Goal: Transaction & Acquisition: Subscribe to service/newsletter

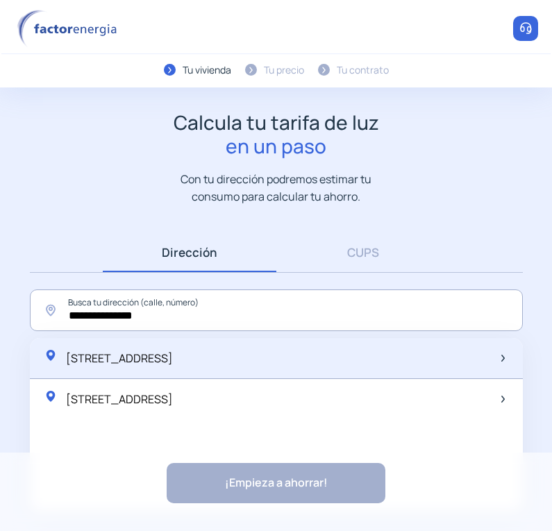
click at [173, 356] on span "[STREET_ADDRESS]" at bounding box center [119, 358] width 107 height 15
type input "**********"
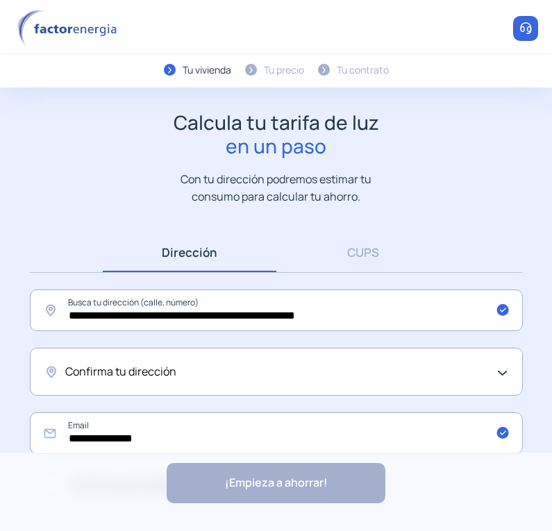
click at [290, 365] on div "Confirma tu dirección" at bounding box center [272, 372] width 415 height 18
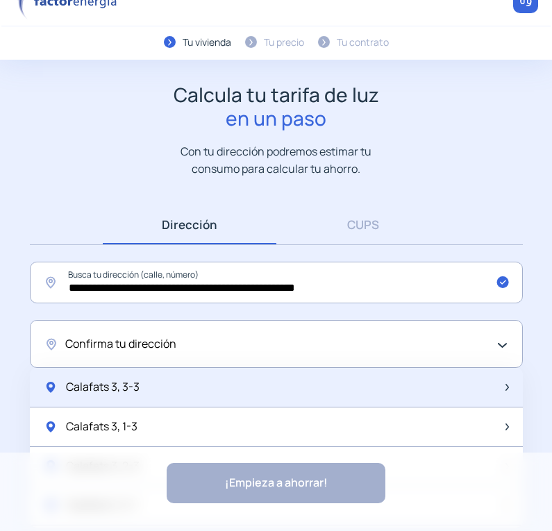
scroll to position [53, 0]
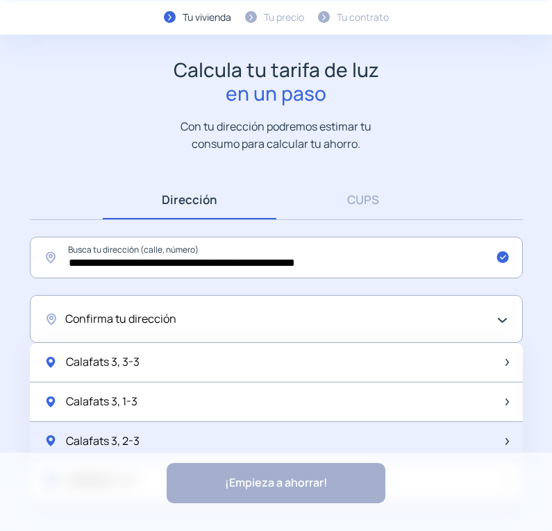
click at [181, 442] on div "Calafats 3, 2-3" at bounding box center [276, 442] width 493 height 40
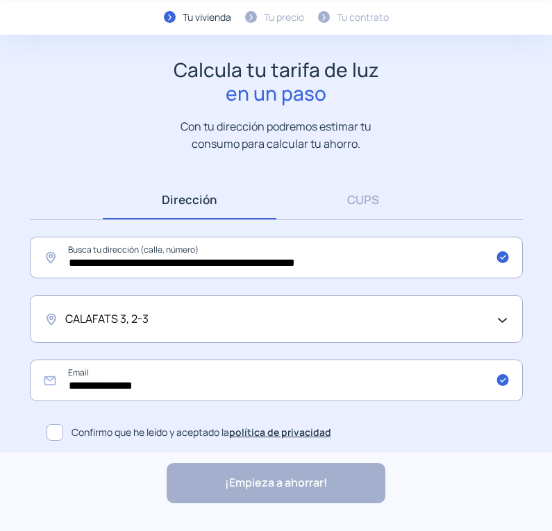
click at [53, 437] on span at bounding box center [55, 432] width 17 height 17
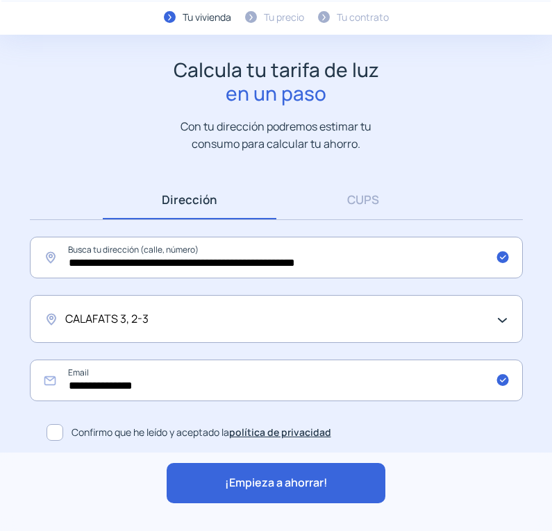
click at [252, 478] on span "¡Empieza a ahorrar!" at bounding box center [276, 483] width 103 height 18
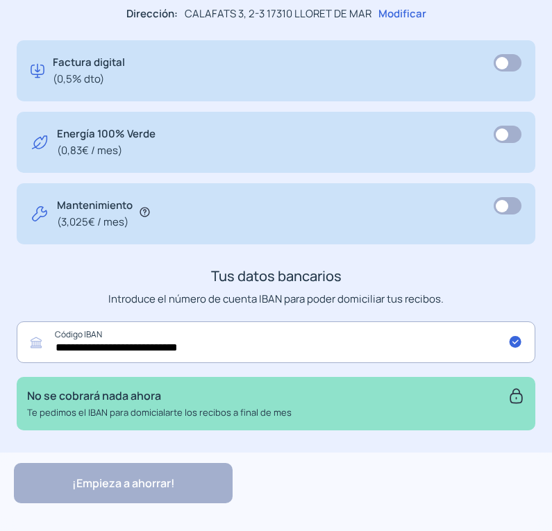
scroll to position [763, 0]
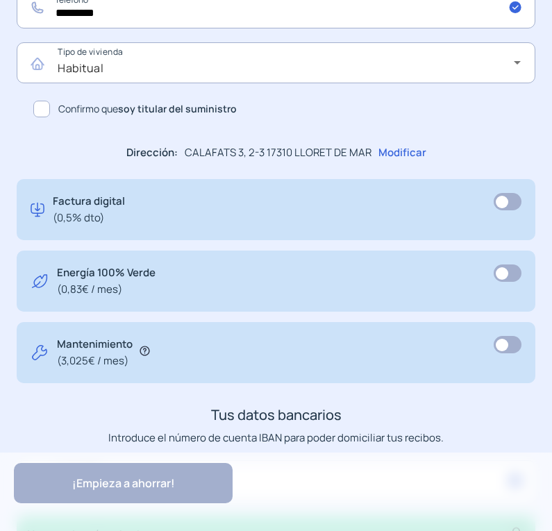
click at [47, 108] on span at bounding box center [41, 109] width 17 height 17
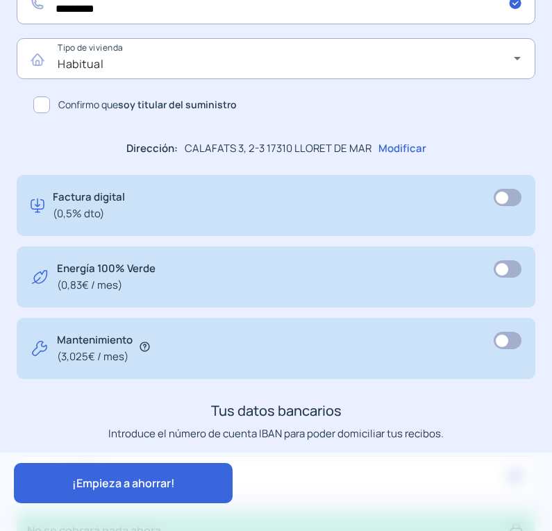
scroll to position [902, 0]
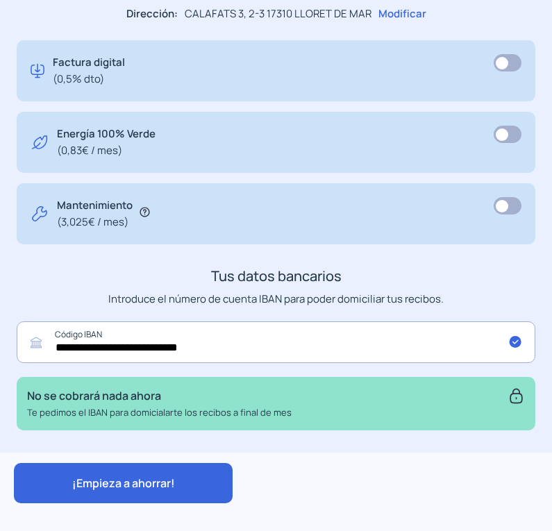
click at [119, 473] on button "¡Empieza a ahorrar!" at bounding box center [123, 483] width 219 height 40
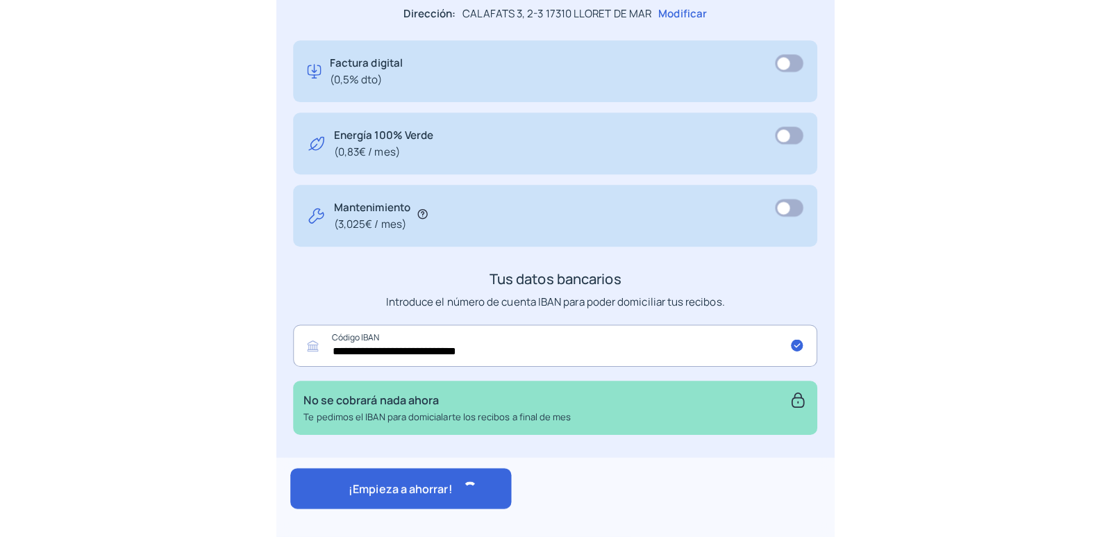
scroll to position [485, 0]
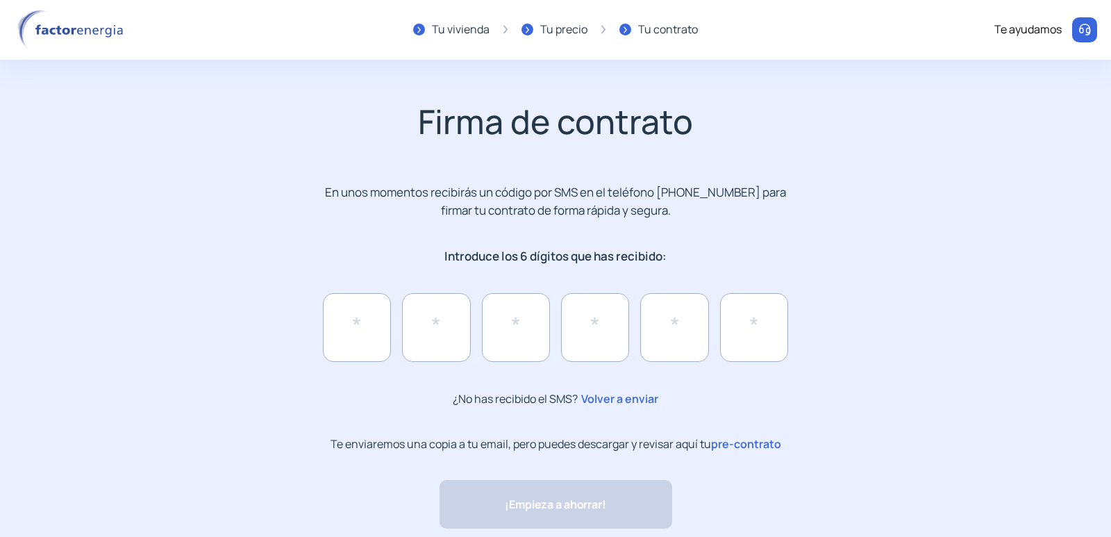
click at [551, 444] on p "Te enviaremos una copia a tu email, pero puedes descargar y revisar aquí tu pre…" at bounding box center [555, 444] width 451 height 16
click at [551, 445] on span "pre-contrato" at bounding box center [746, 443] width 70 height 15
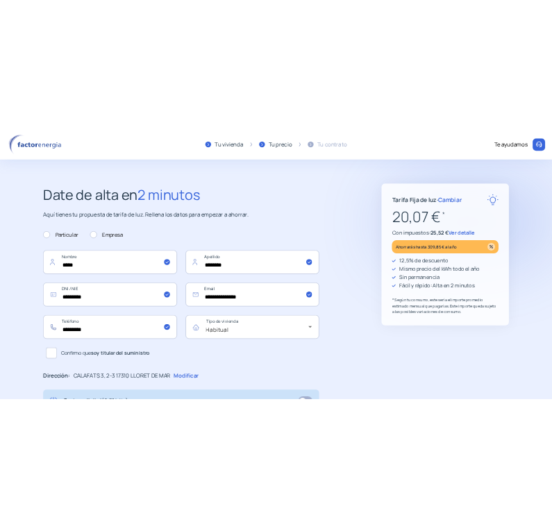
scroll to position [69, 0]
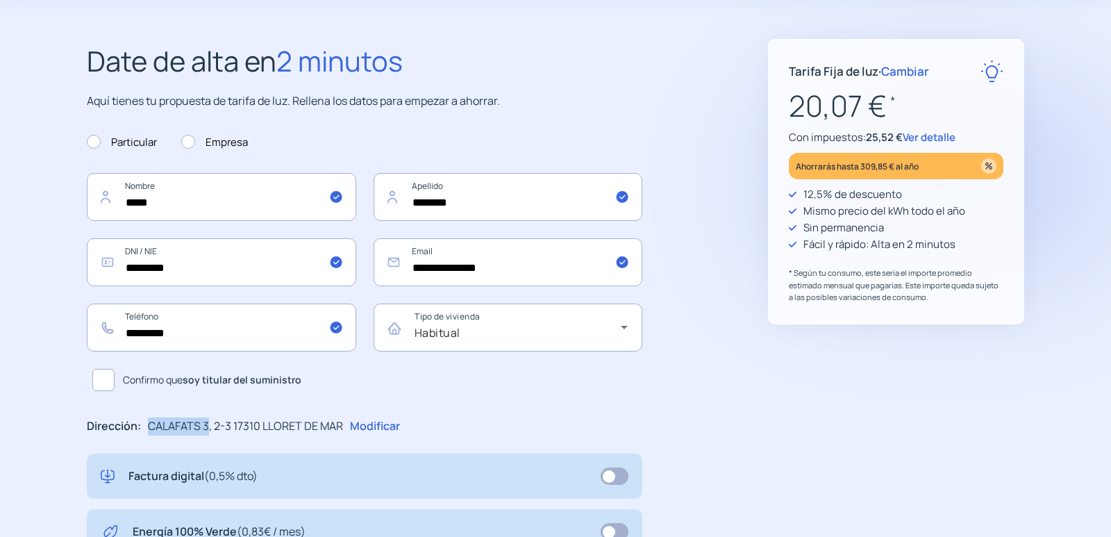
drag, startPoint x: 147, startPoint y: 424, endPoint x: 209, endPoint y: 425, distance: 61.8
click at [209, 425] on p "CALAFATS 3, 2-3 17310 LLORET DE MAR" at bounding box center [245, 426] width 195 height 18
copy p "CALAFATS 3"
click at [492, 267] on input "**********" at bounding box center [508, 262] width 269 height 48
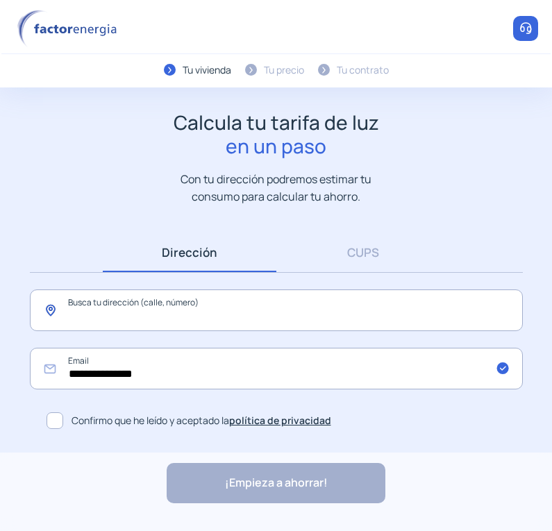
click at [191, 310] on input "text" at bounding box center [276, 311] width 493 height 42
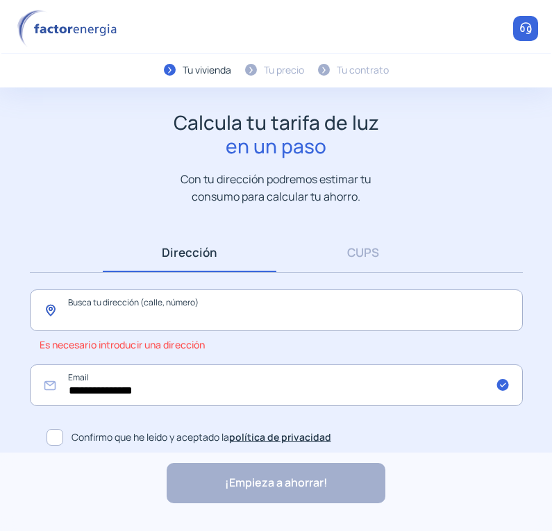
click at [146, 311] on input "text" at bounding box center [276, 311] width 493 height 42
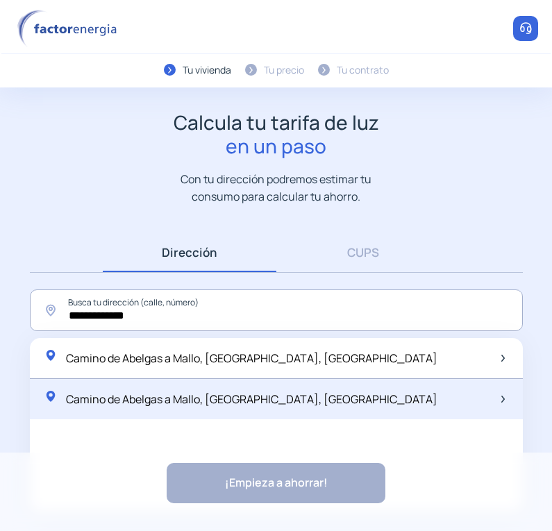
click at [279, 402] on span "Camino de Abelgas a Mallo, Sena de Luna, España" at bounding box center [251, 399] width 371 height 15
type input "**********"
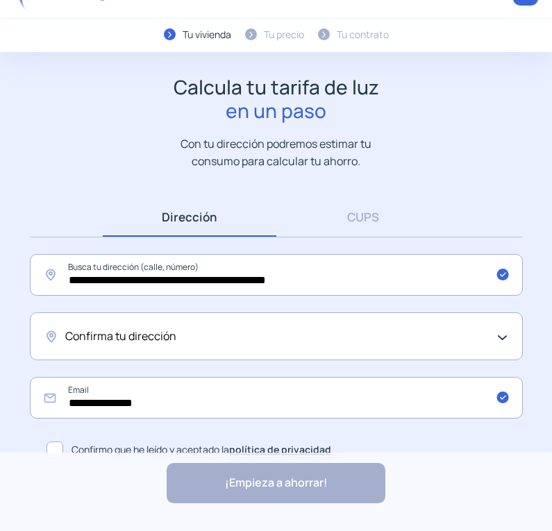
scroll to position [53, 0]
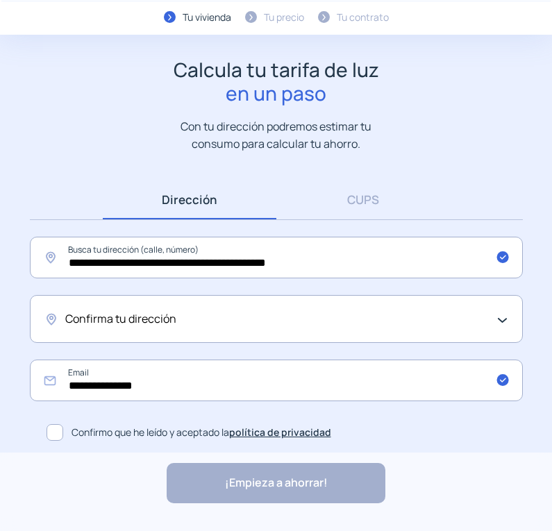
click at [185, 305] on div "Confirma tu dirección" at bounding box center [276, 319] width 493 height 48
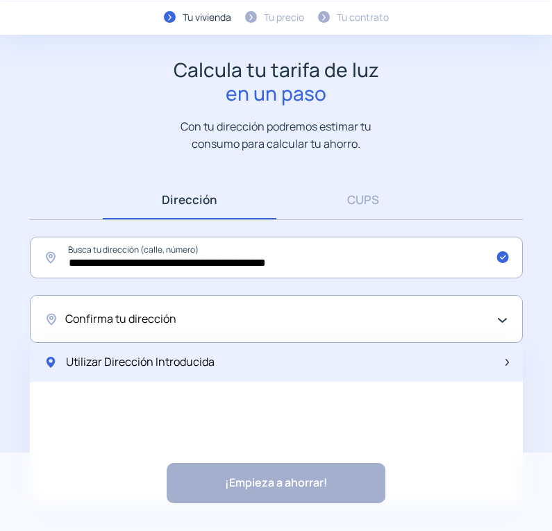
click at [192, 353] on span "Utilizar Dirección Introducida" at bounding box center [140, 362] width 149 height 18
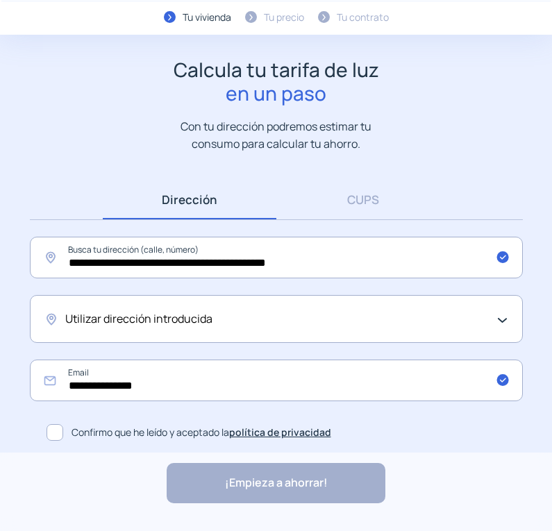
click at [56, 435] on span at bounding box center [55, 432] width 17 height 17
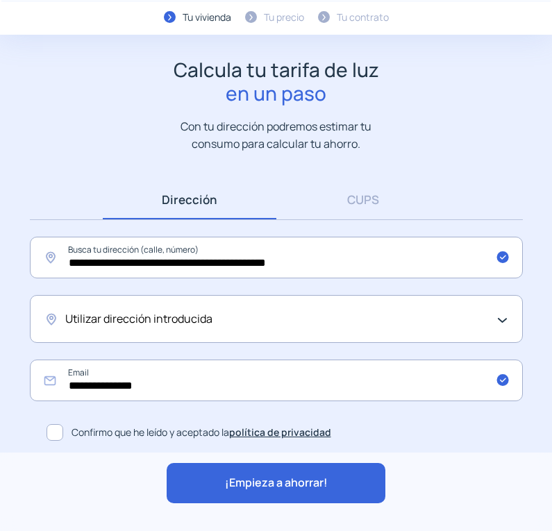
click at [294, 483] on span "¡Empieza a ahorrar!" at bounding box center [276, 483] width 103 height 18
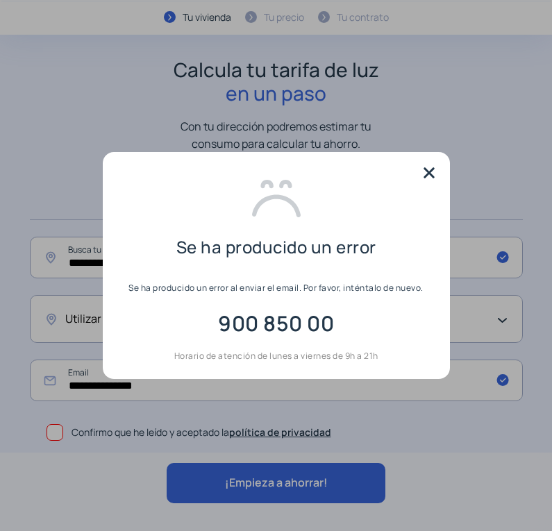
scroll to position [0, 0]
click at [424, 171] on img at bounding box center [429, 172] width 21 height 21
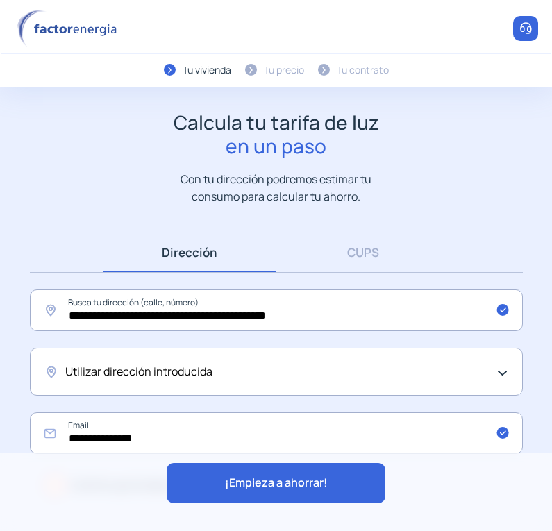
scroll to position [53, 0]
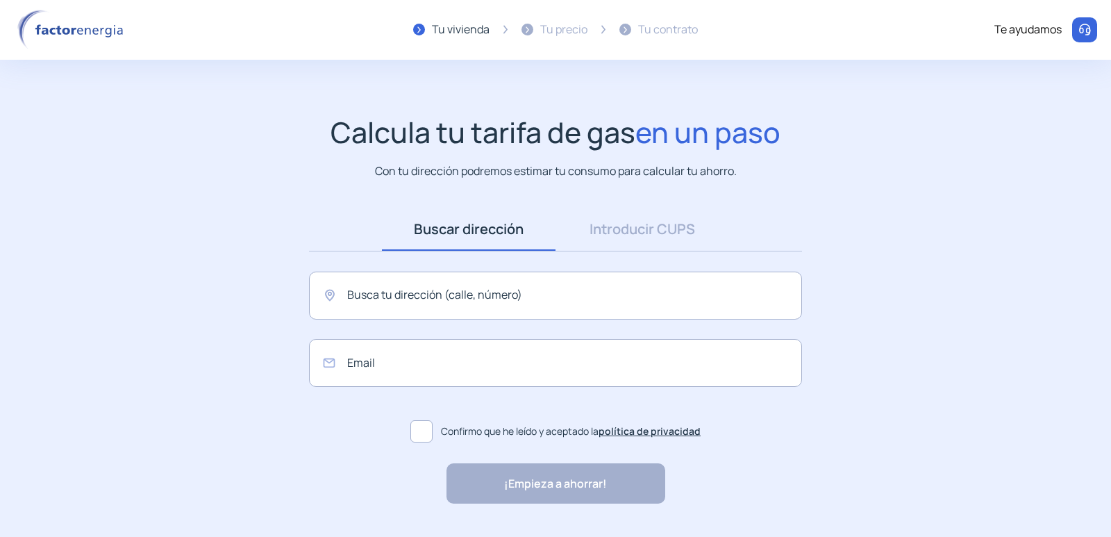
type input "**********"
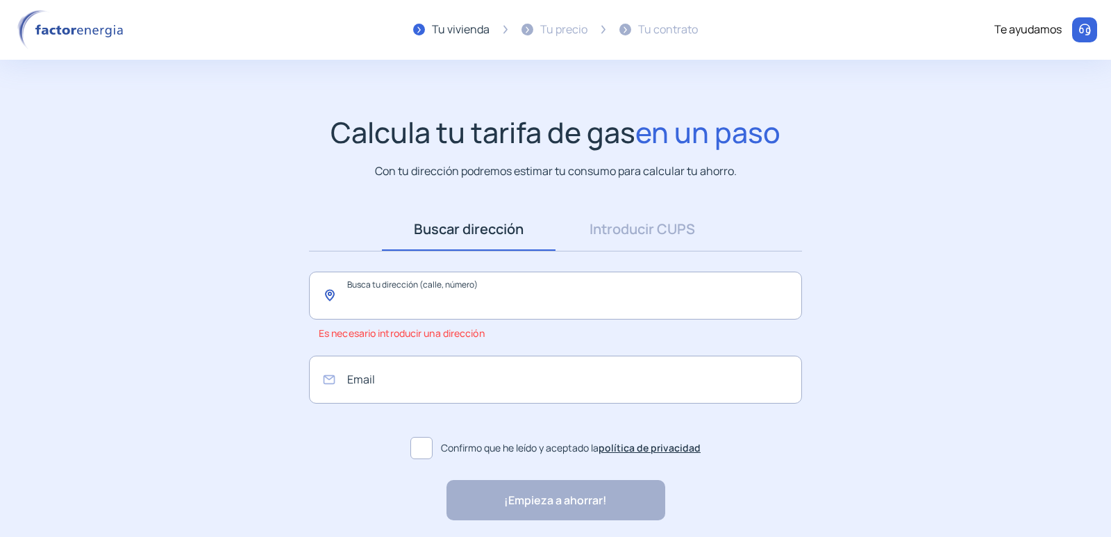
paste input "**********"
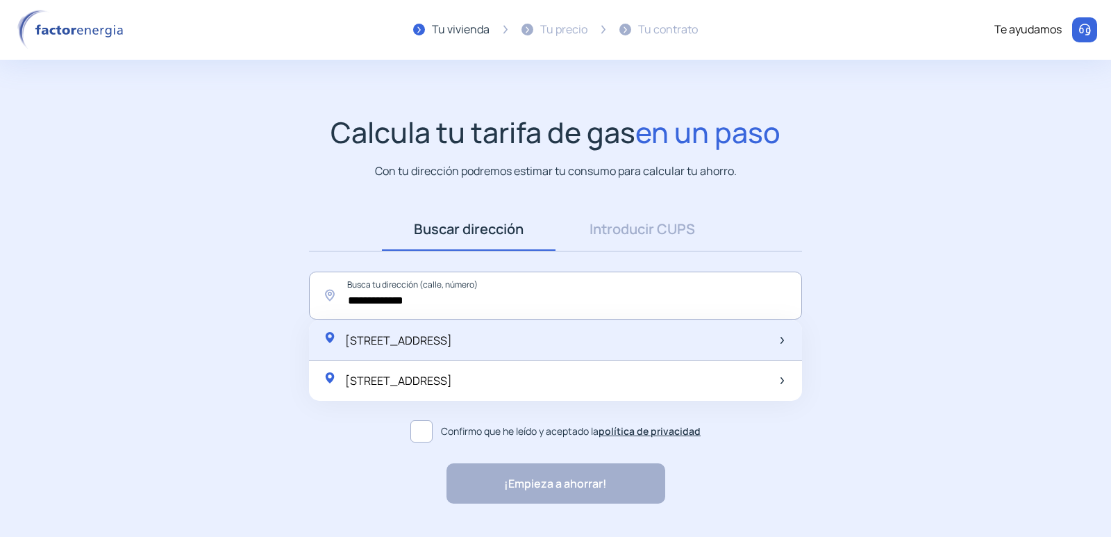
click at [452, 346] on span "[STREET_ADDRESS]" at bounding box center [398, 340] width 107 height 15
type input "**********"
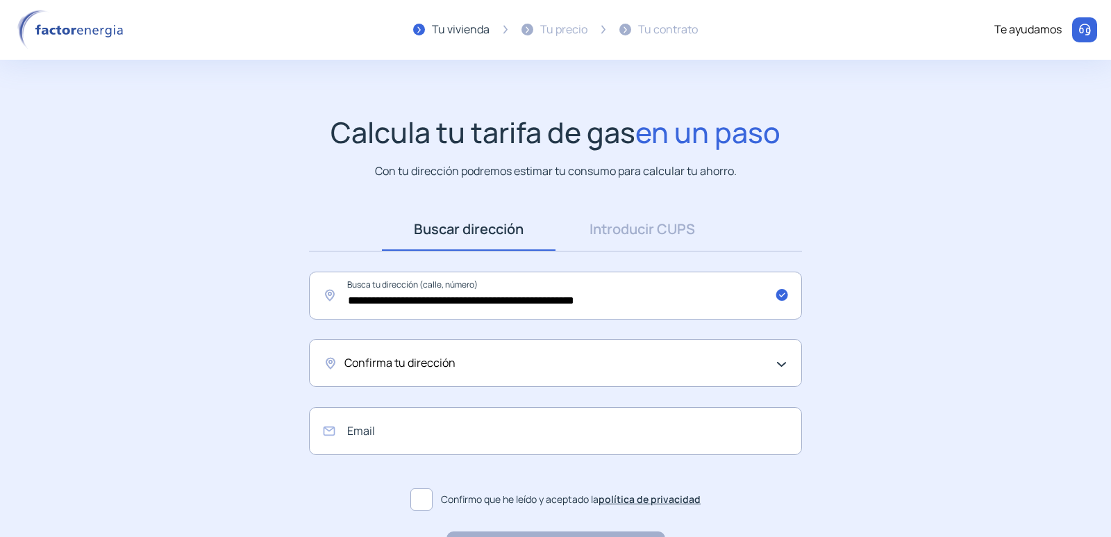
click at [557, 371] on div "Confirma tu dirección" at bounding box center [551, 363] width 415 height 18
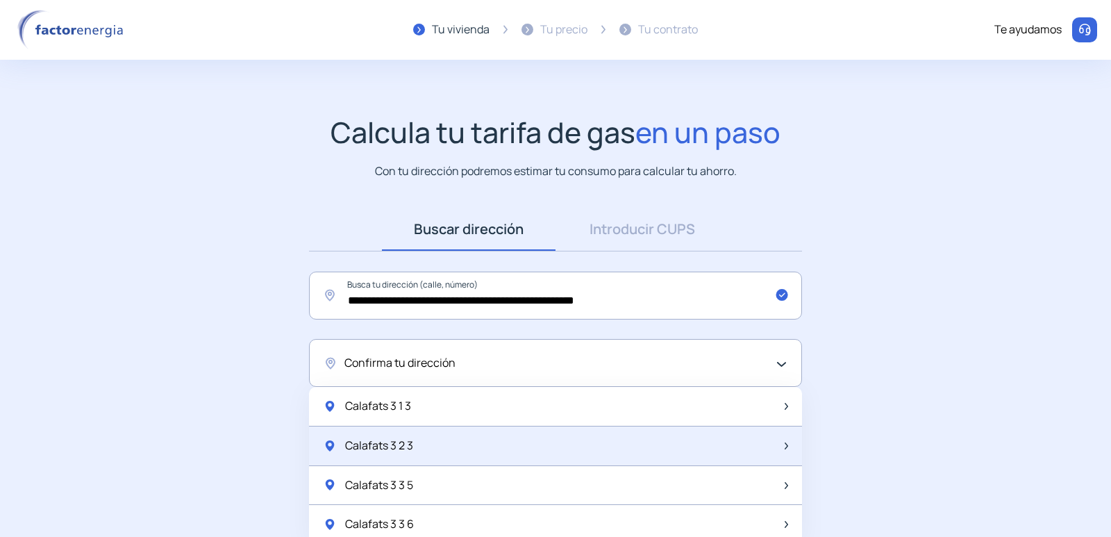
click at [438, 457] on div "Calafats 3 2 3" at bounding box center [555, 446] width 493 height 40
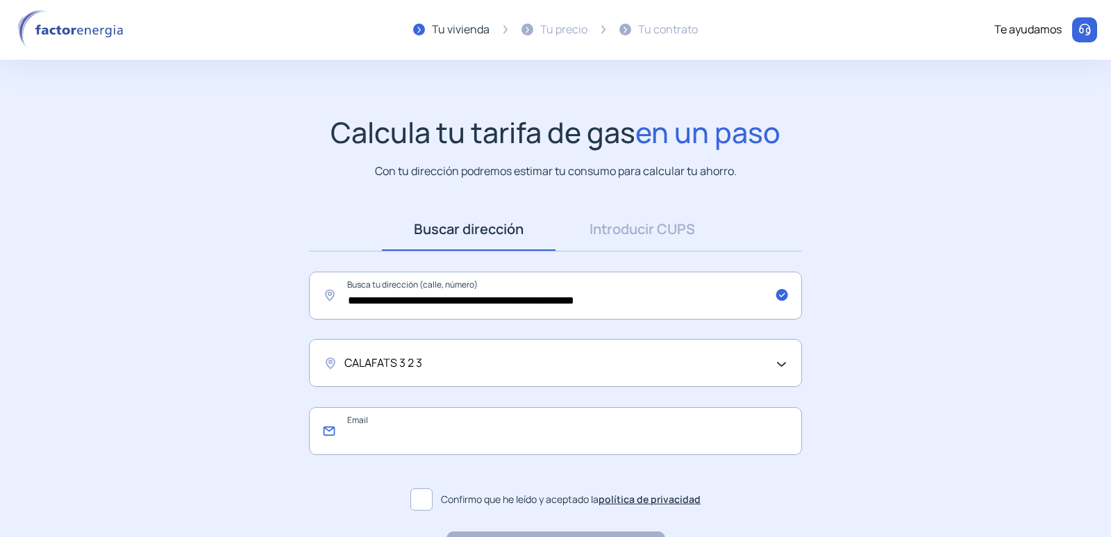
click at [427, 439] on input "email" at bounding box center [555, 431] width 493 height 48
paste input "**********"
type input "**********"
click at [428, 508] on span at bounding box center [421, 499] width 22 height 22
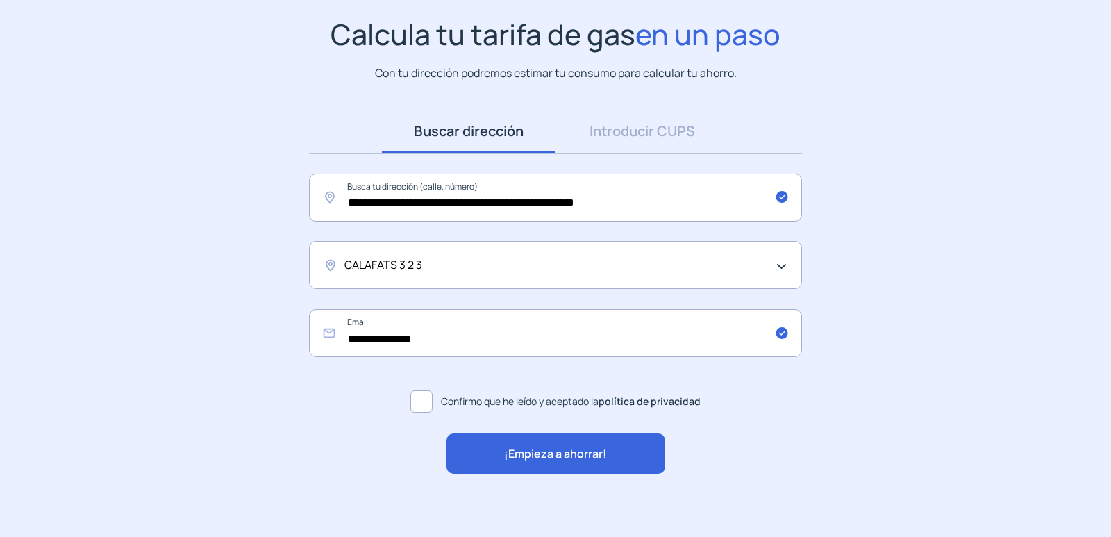
scroll to position [104, 0]
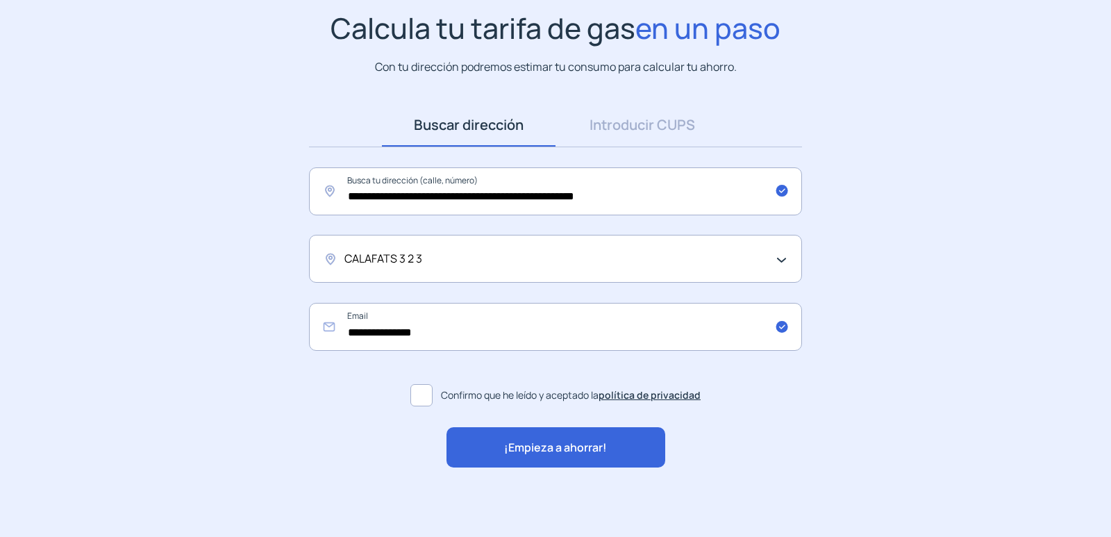
click at [572, 455] on span "¡Empieza a ahorrar!" at bounding box center [555, 448] width 103 height 18
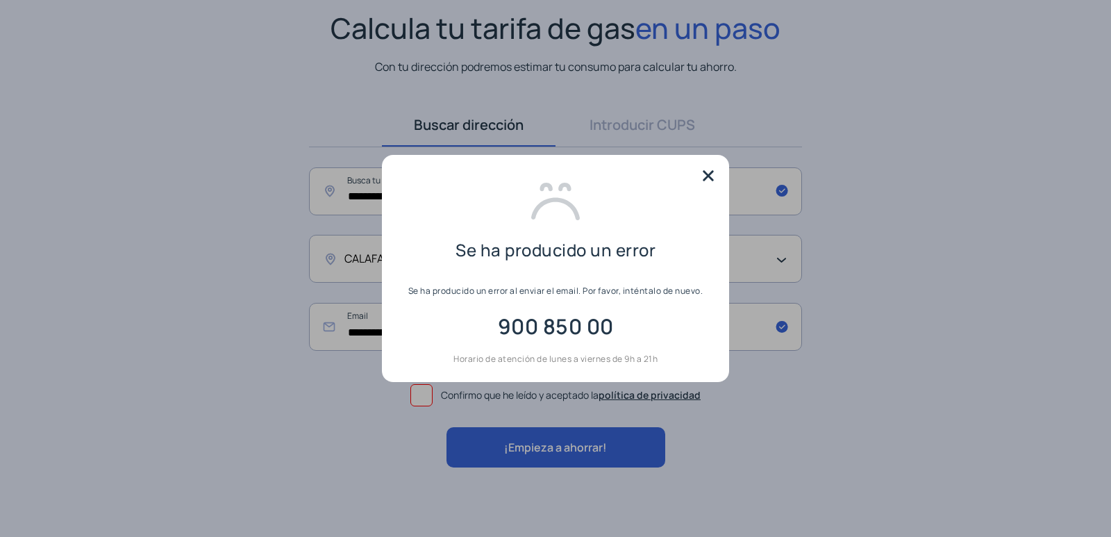
scroll to position [0, 0]
click at [707, 174] on img at bounding box center [708, 175] width 21 height 21
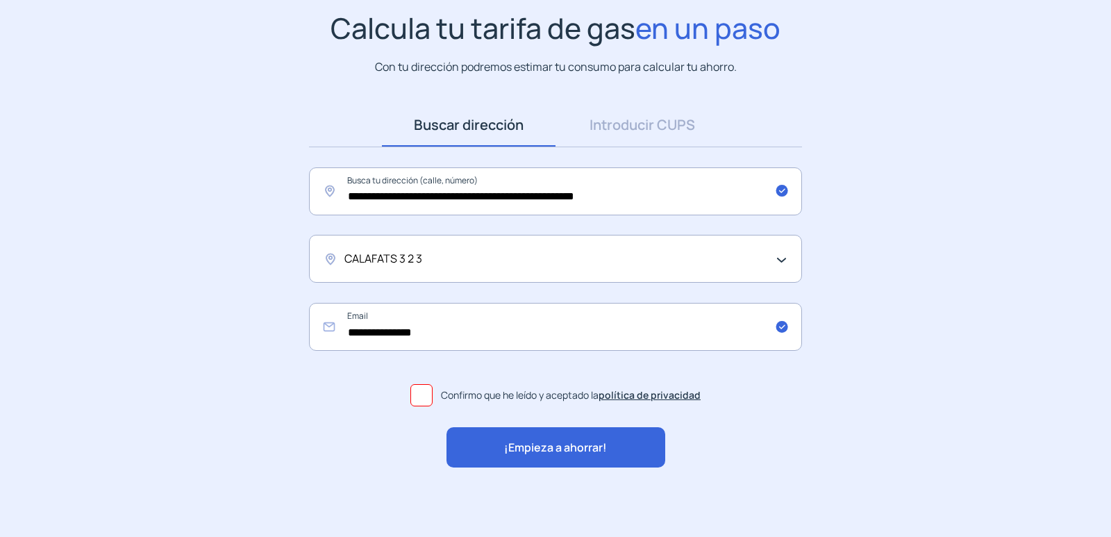
scroll to position [104, 0]
click at [483, 342] on input "**********" at bounding box center [555, 327] width 493 height 48
click at [566, 455] on span "¡Empieza a ahorrar!" at bounding box center [555, 448] width 103 height 18
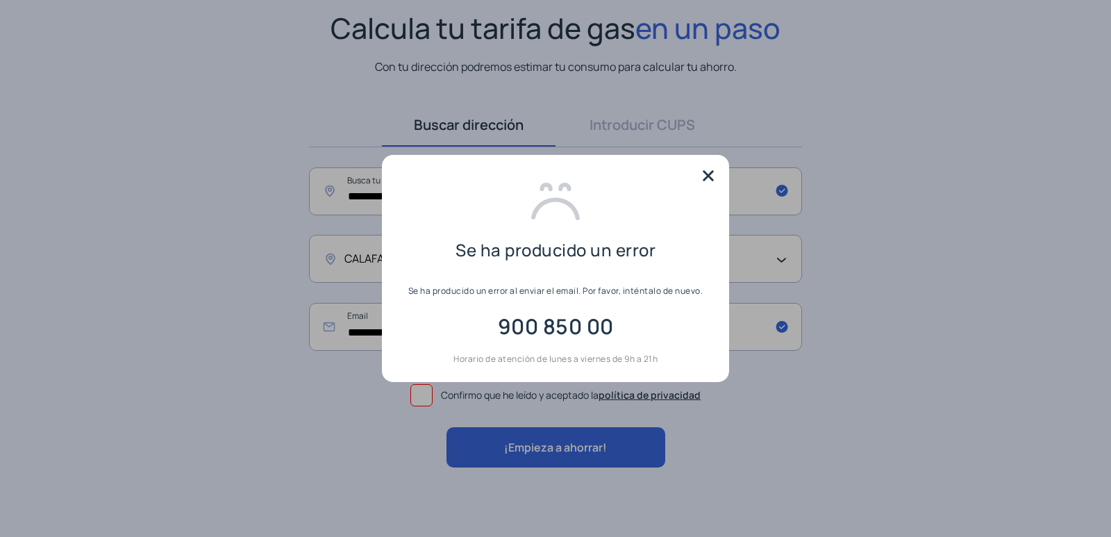
scroll to position [0, 0]
click at [708, 179] on img at bounding box center [708, 175] width 21 height 21
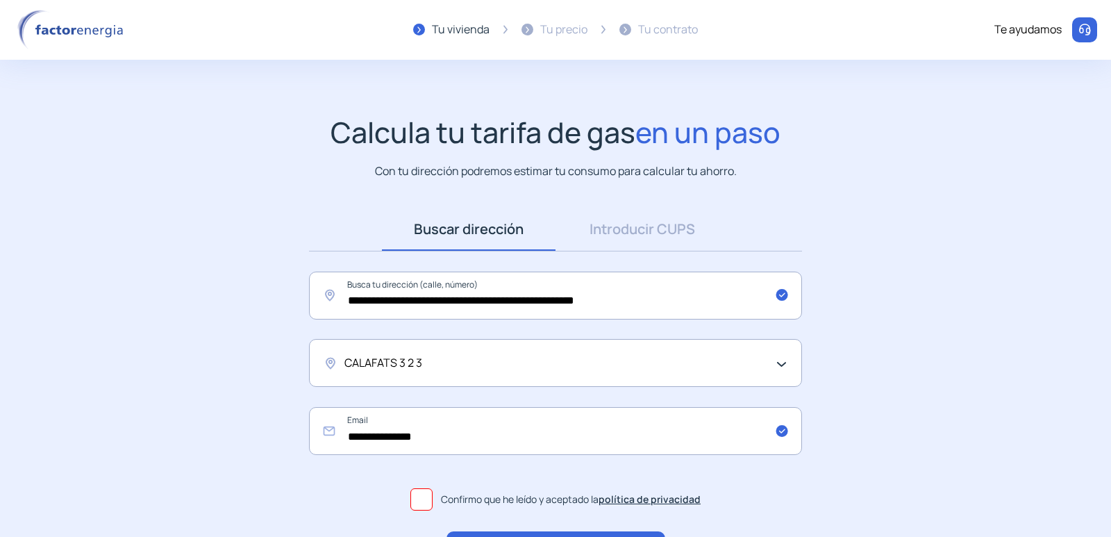
scroll to position [104, 0]
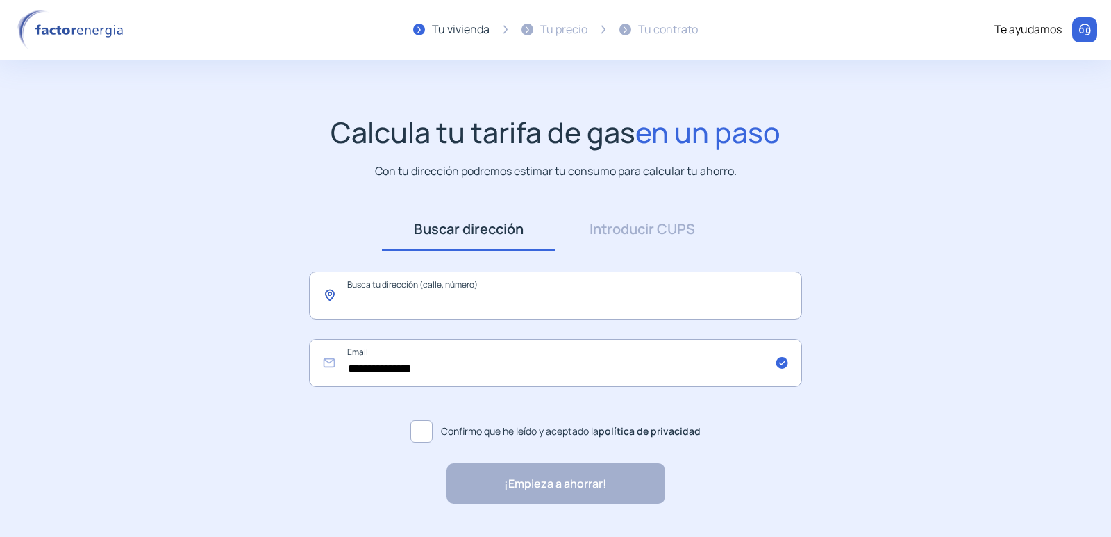
click at [522, 308] on input "text" at bounding box center [555, 295] width 493 height 48
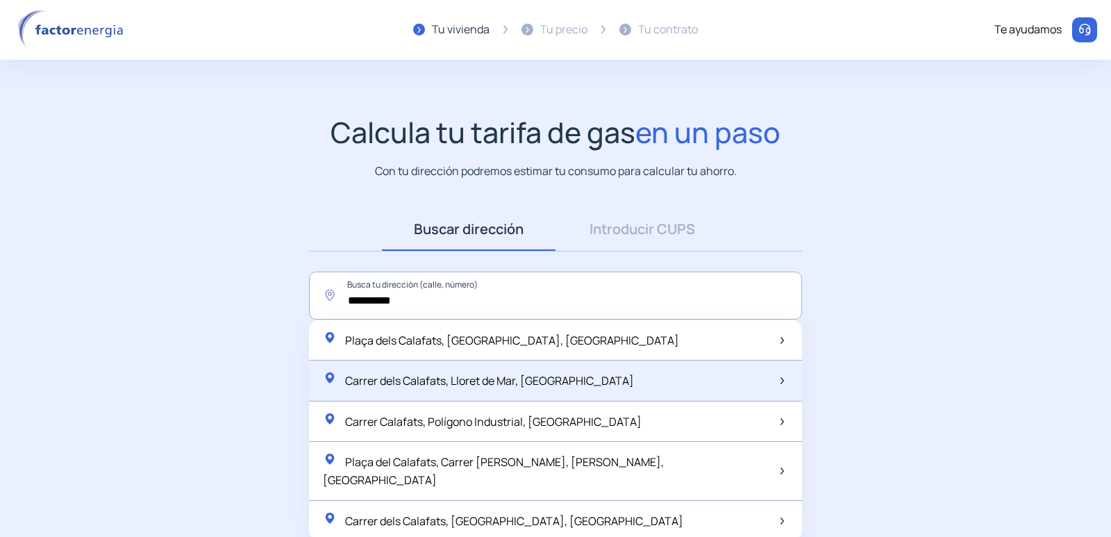
click at [548, 384] on span "Carrer dels Calafats, Lloret de Mar, España" at bounding box center [489, 380] width 289 height 15
type input "**********"
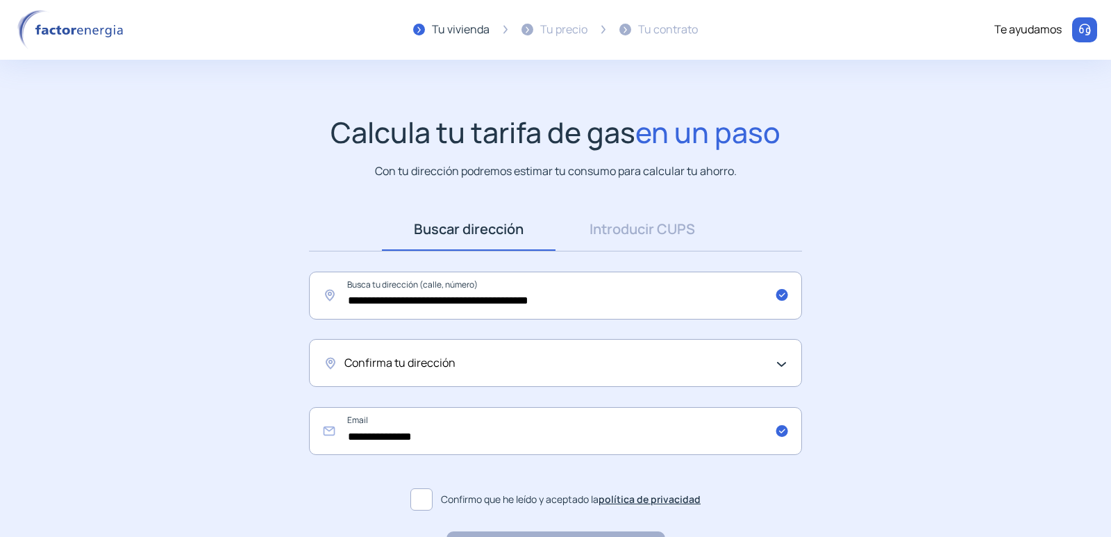
click at [476, 370] on div "Confirma tu dirección" at bounding box center [551, 363] width 415 height 18
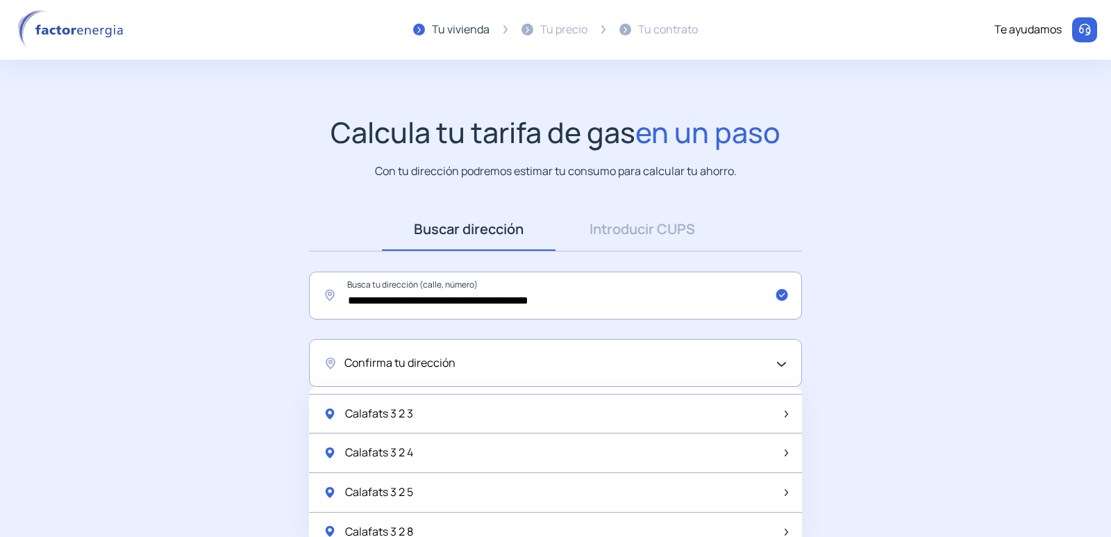
scroll to position [347, 0]
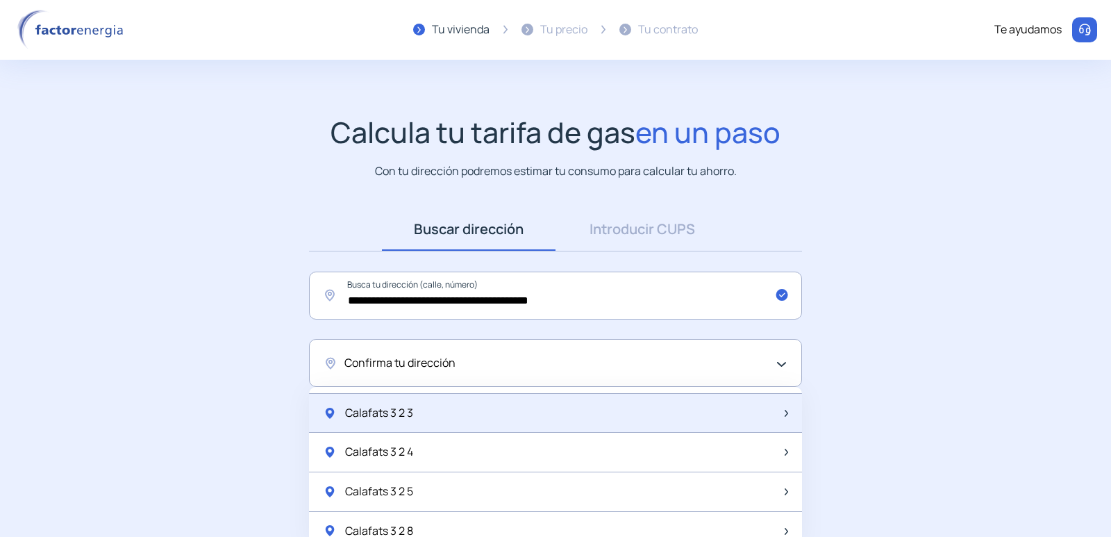
click at [432, 420] on div "Calafats 3 2 3" at bounding box center [555, 414] width 493 height 40
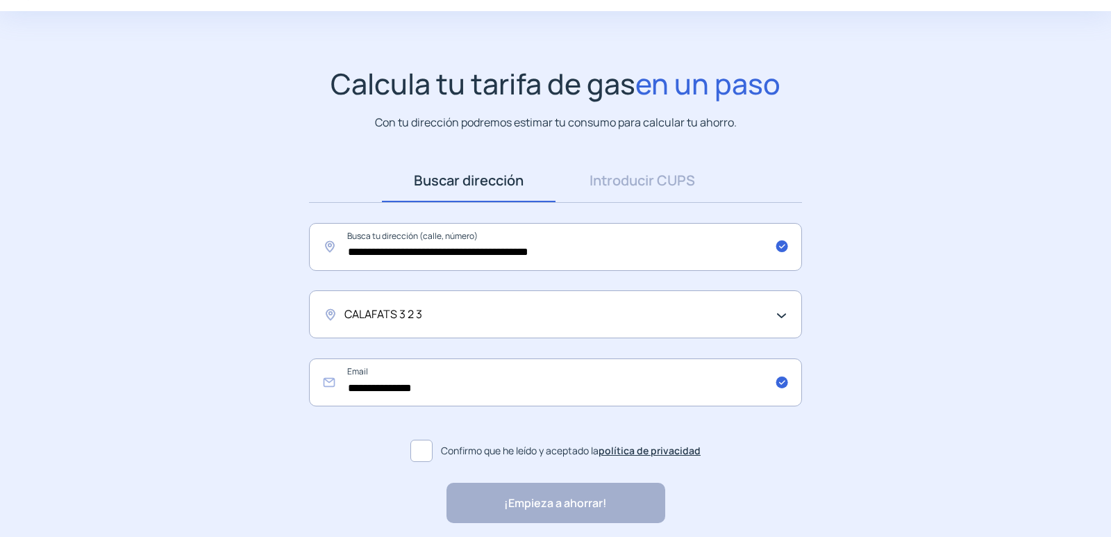
scroll to position [104, 0]
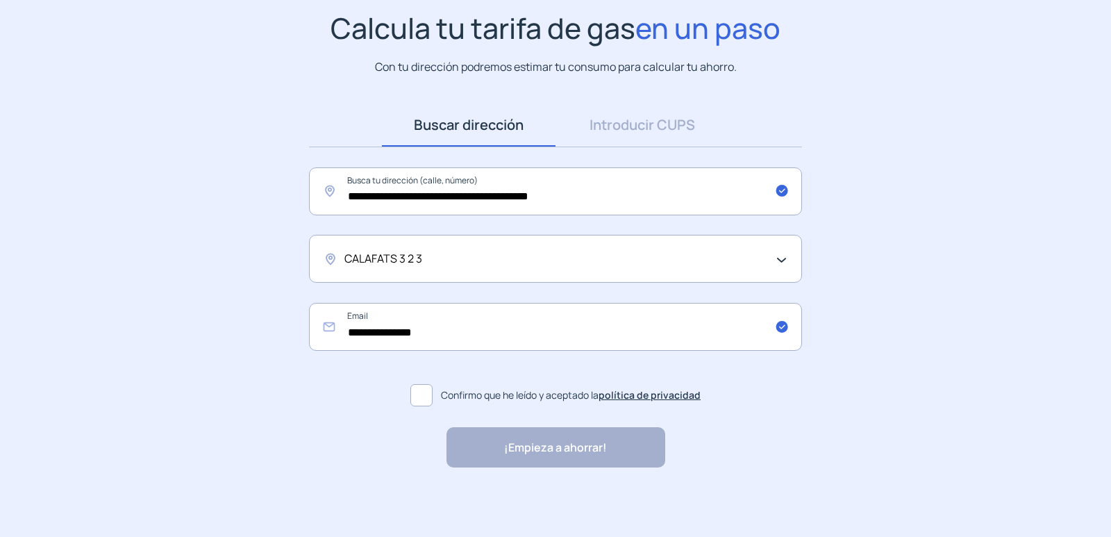
click at [437, 388] on label "Confirmo que he leído y aceptado la política de privacidad" at bounding box center [555, 394] width 493 height 33
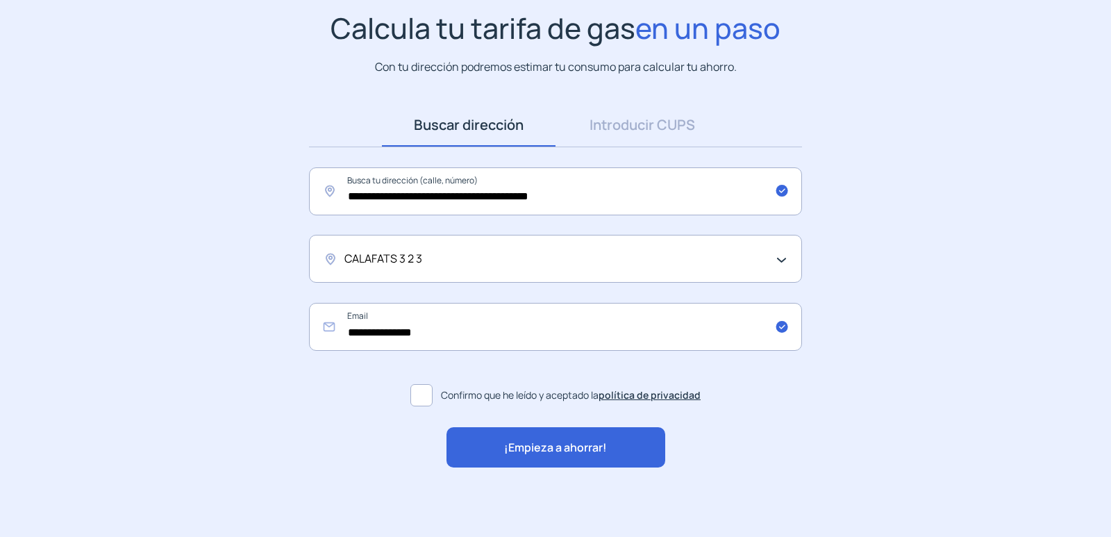
click at [426, 388] on span at bounding box center [421, 395] width 22 height 22
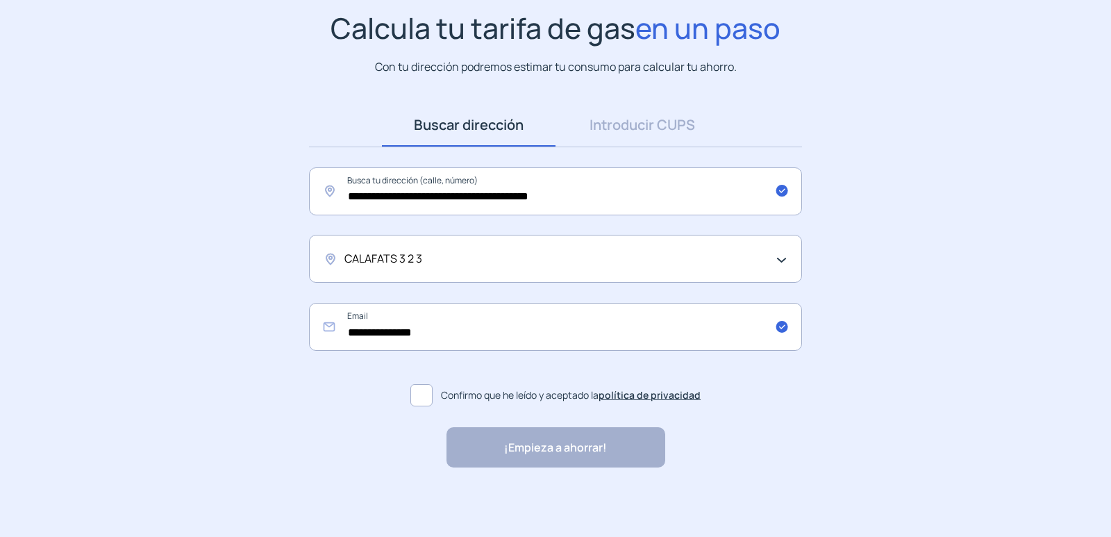
click at [406, 393] on label "Confirmo que he leído y aceptado la política de privacidad" at bounding box center [555, 394] width 493 height 33
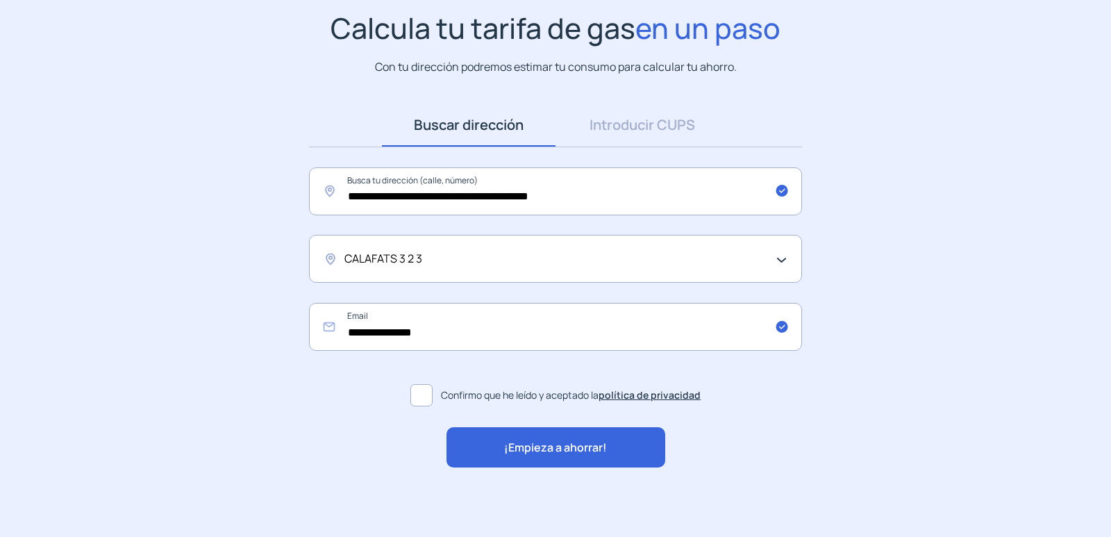
click at [412, 394] on span at bounding box center [421, 395] width 22 height 22
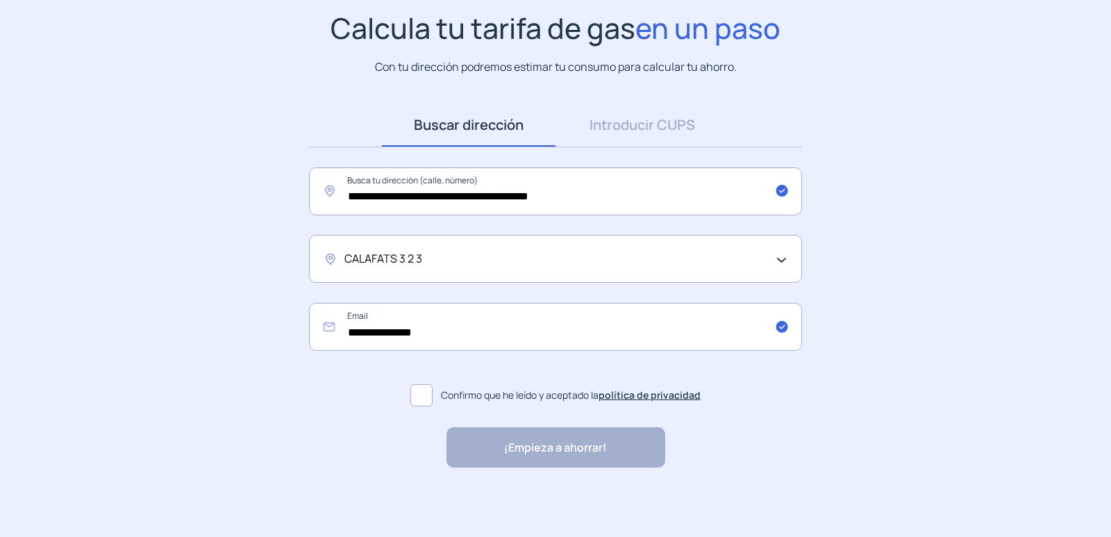
click at [412, 394] on span at bounding box center [421, 395] width 22 height 22
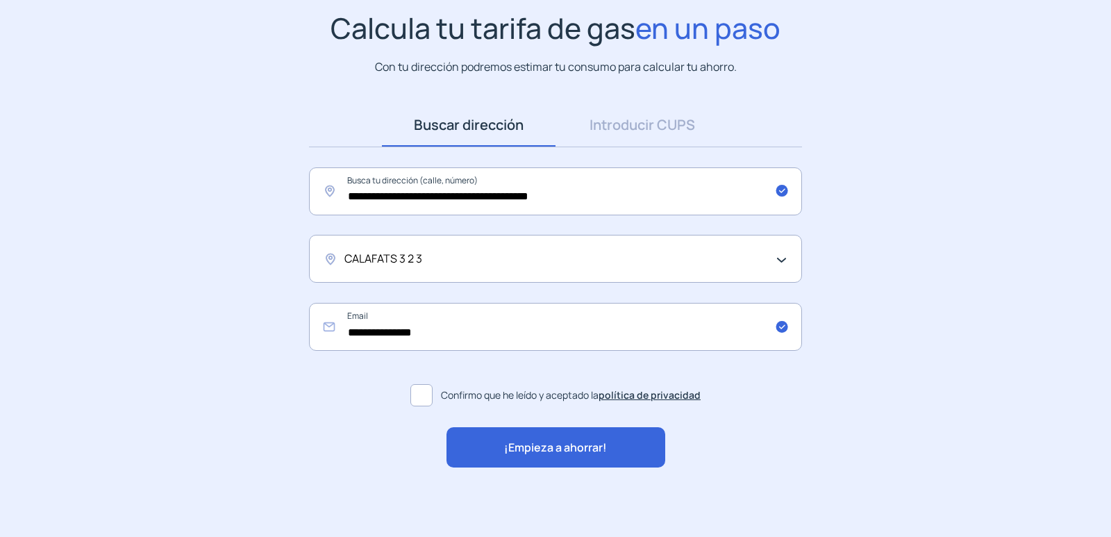
click at [528, 439] on span "¡Empieza a ahorrar!" at bounding box center [555, 448] width 103 height 18
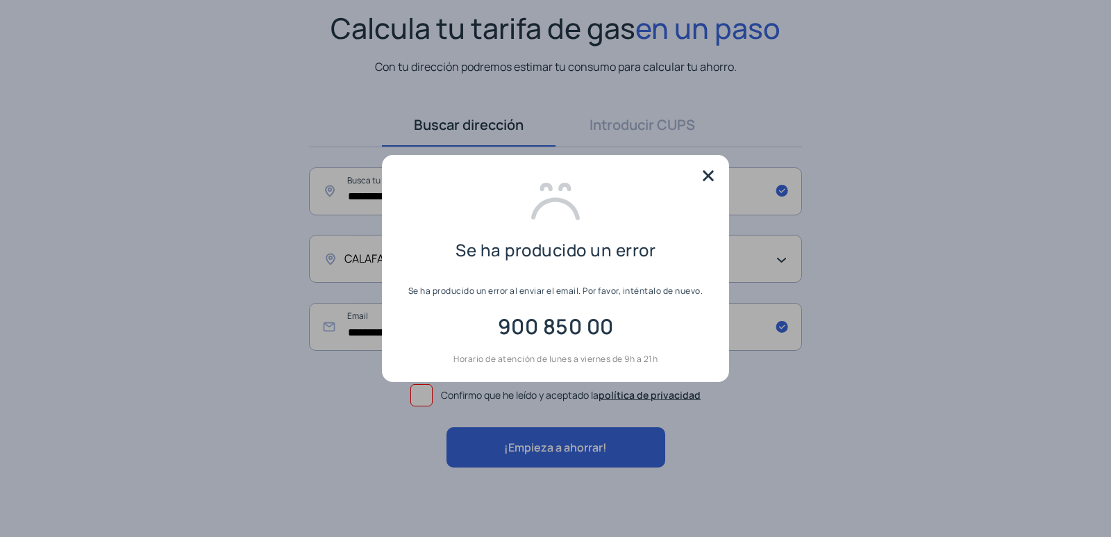
scroll to position [0, 0]
drag, startPoint x: 704, startPoint y: 174, endPoint x: 618, endPoint y: 227, distance: 101.3
click at [704, 173] on img at bounding box center [708, 175] width 21 height 21
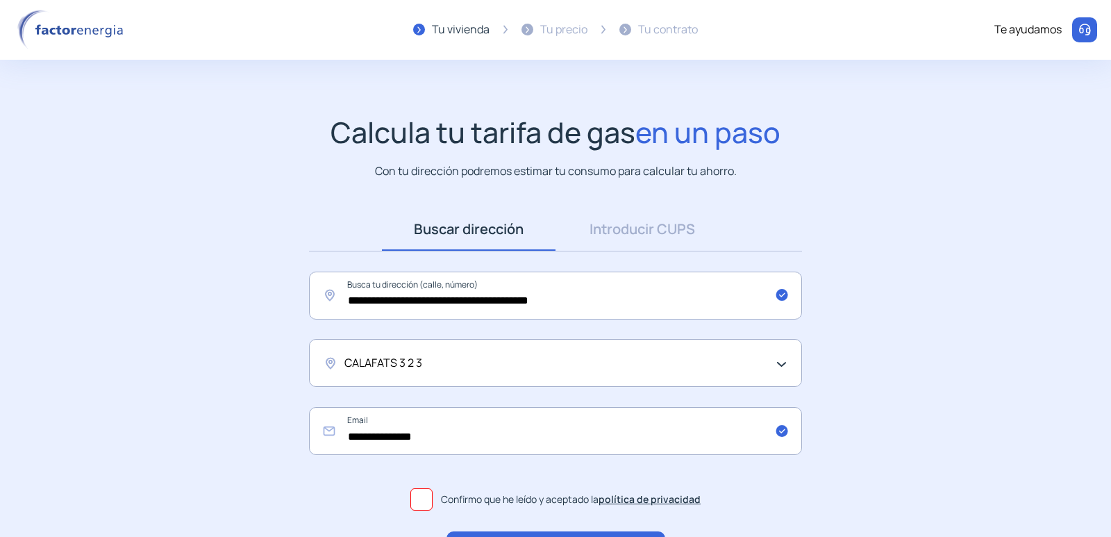
scroll to position [104, 0]
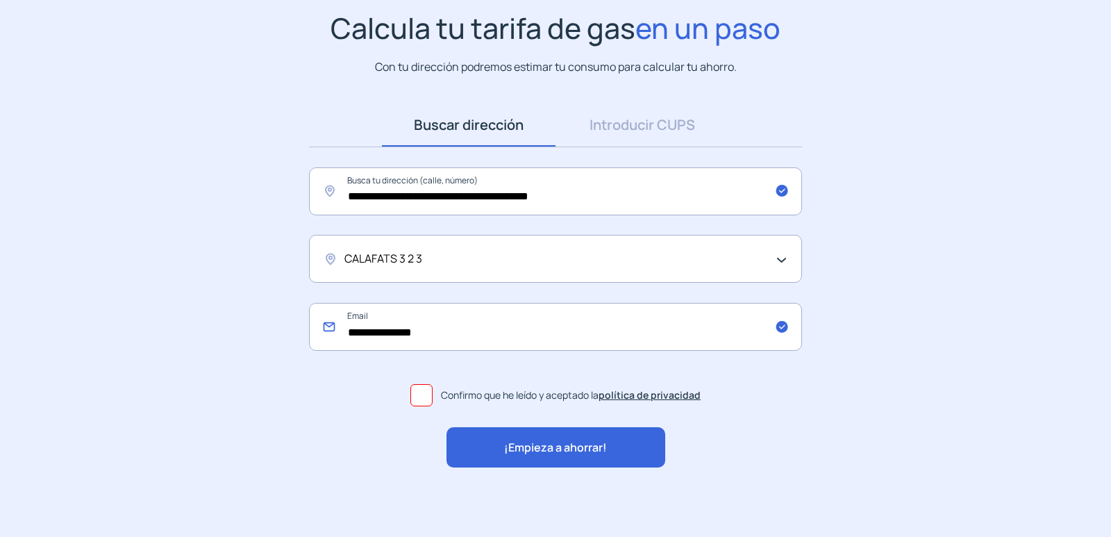
click at [450, 335] on input "**********" at bounding box center [555, 327] width 493 height 48
type input "**********"
click at [613, 459] on div "¡Empieza a ahorrar!" at bounding box center [555, 447] width 219 height 40
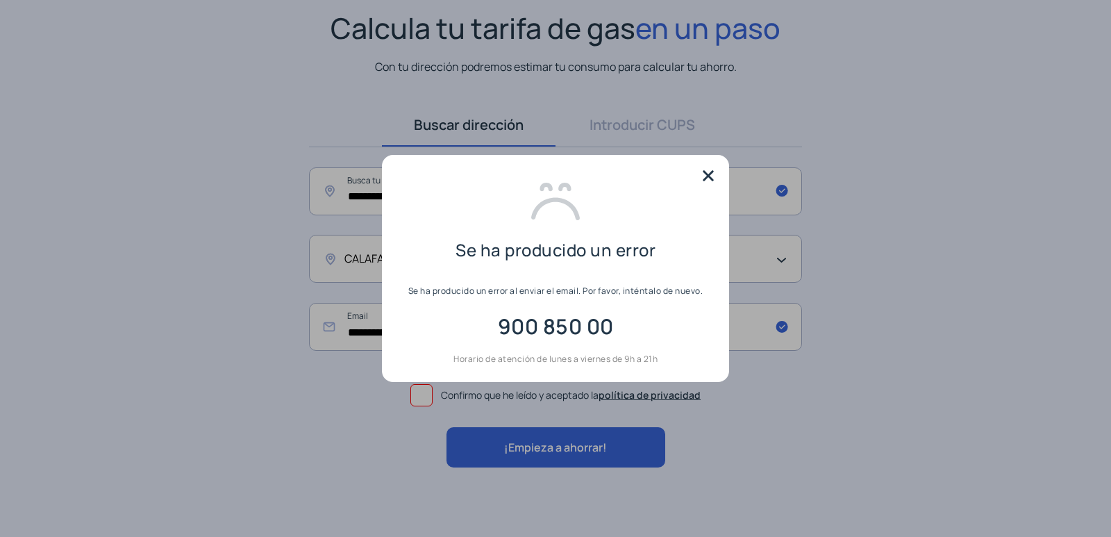
scroll to position [0, 0]
click at [707, 179] on img at bounding box center [708, 175] width 21 height 21
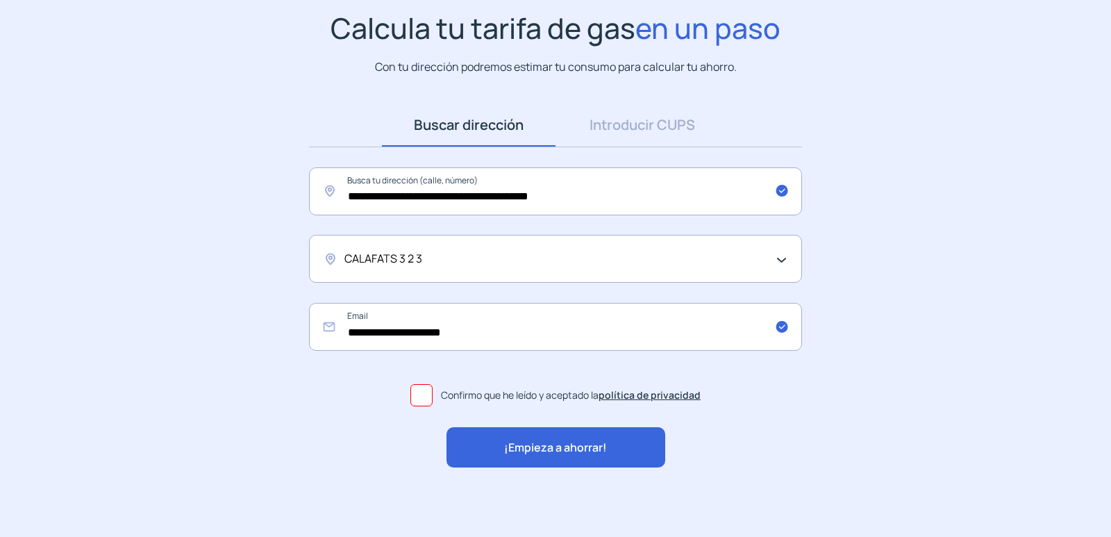
click at [547, 453] on span "¡Empieza a ahorrar!" at bounding box center [555, 448] width 103 height 18
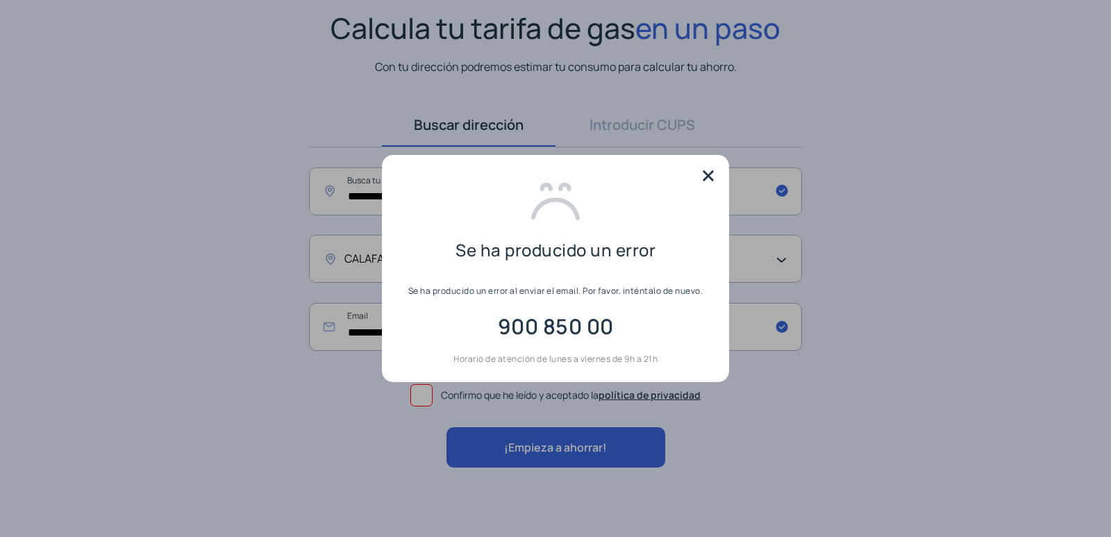
scroll to position [0, 0]
click at [158, 317] on div at bounding box center [555, 268] width 1111 height 537
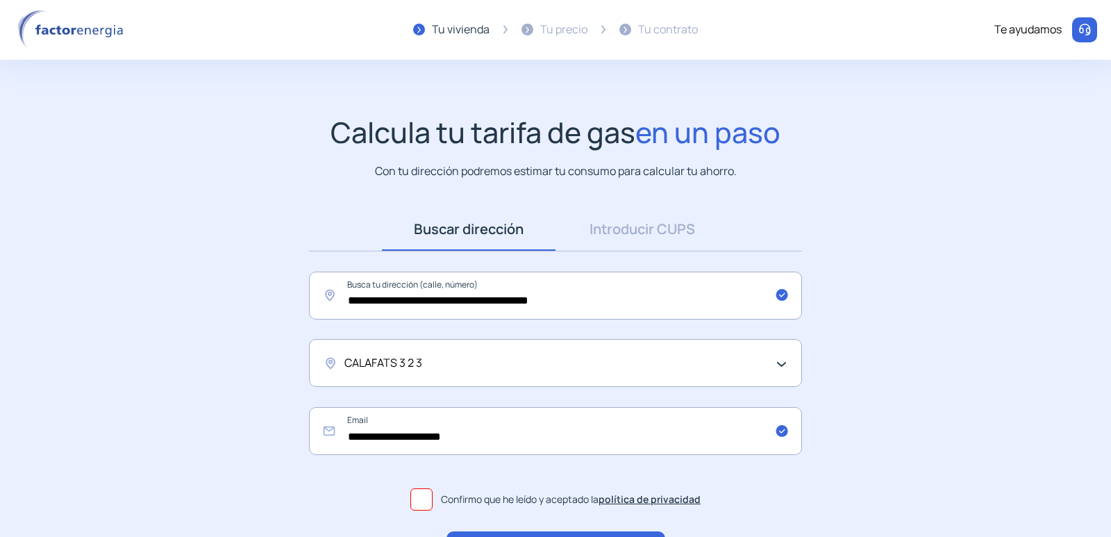
scroll to position [104, 0]
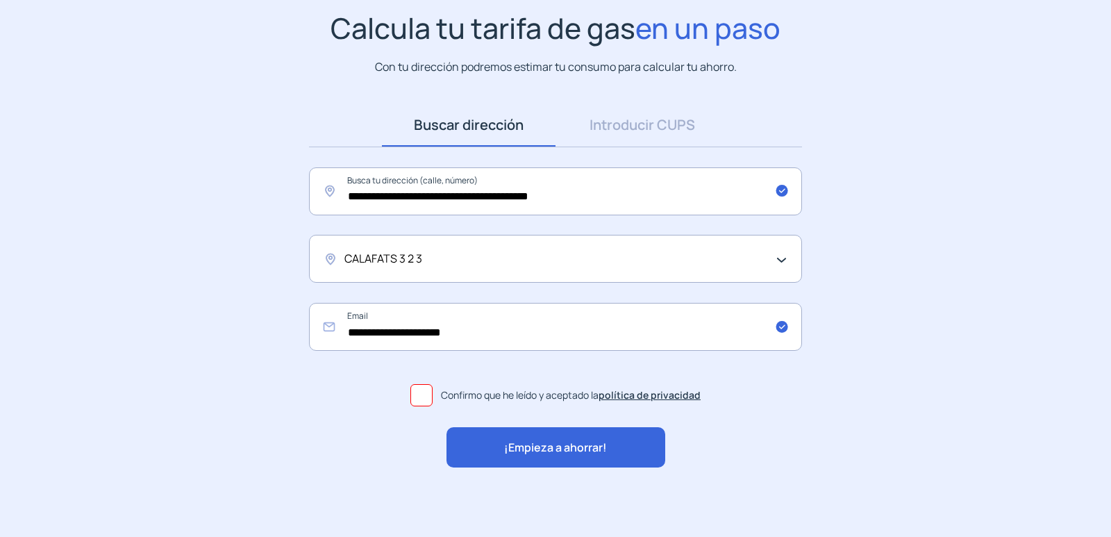
click at [576, 460] on div "¡Empieza a ahorrar!" at bounding box center [555, 447] width 219 height 40
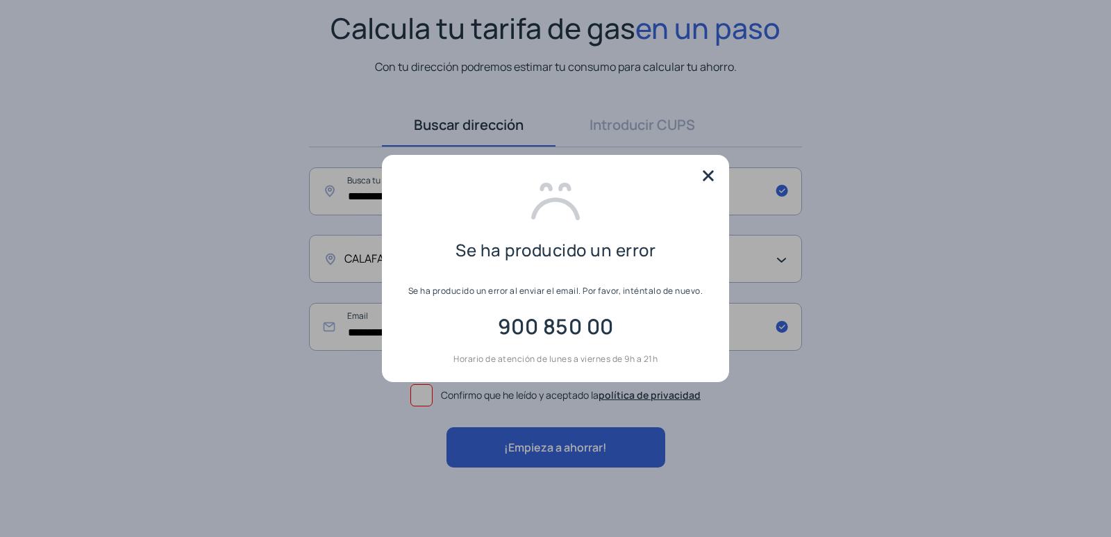
scroll to position [0, 0]
click at [707, 170] on img at bounding box center [708, 175] width 21 height 21
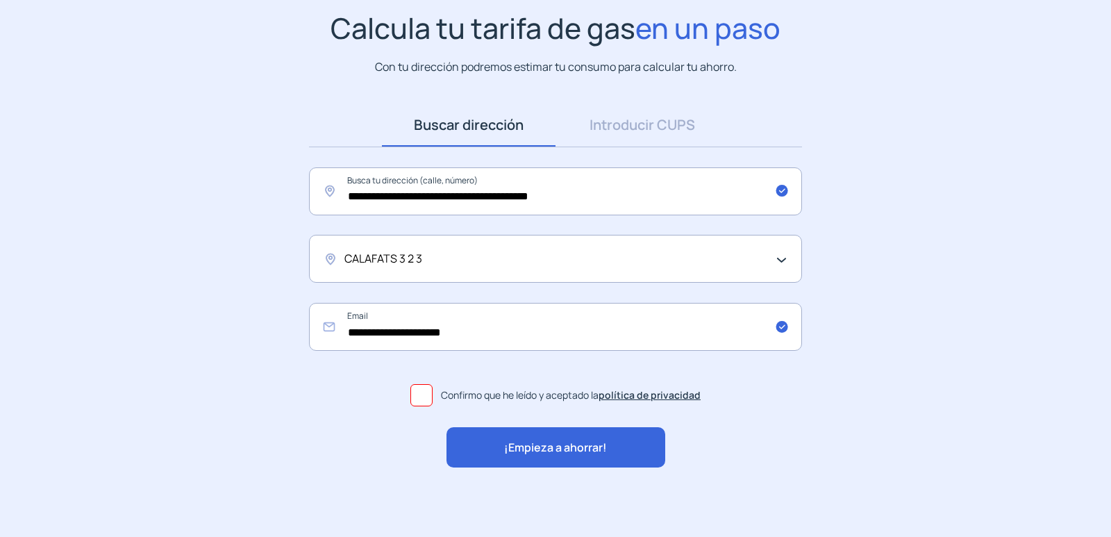
click at [511, 430] on div "¡Empieza a ahorrar!" at bounding box center [555, 447] width 219 height 40
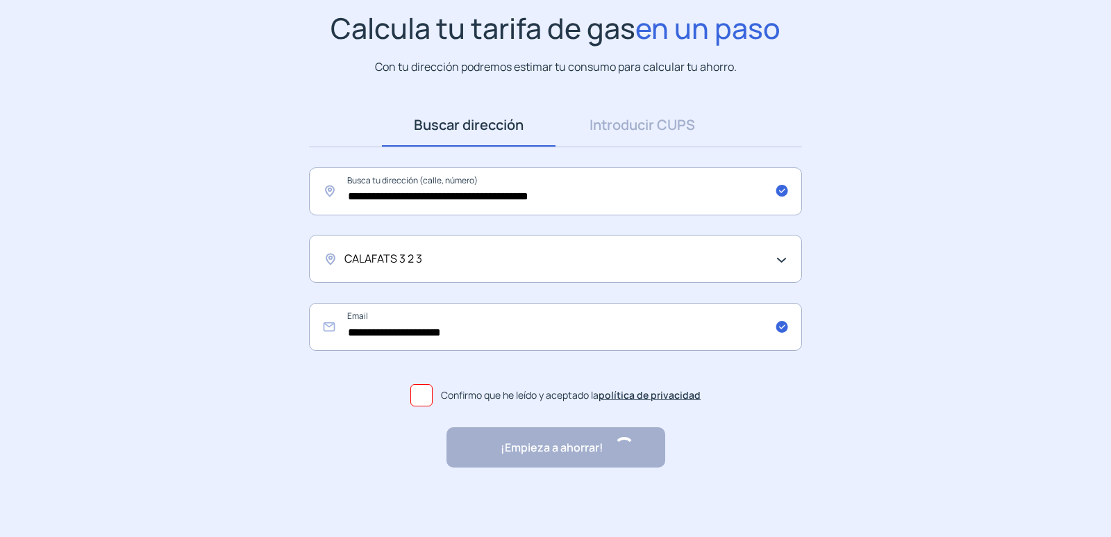
scroll to position [0, 0]
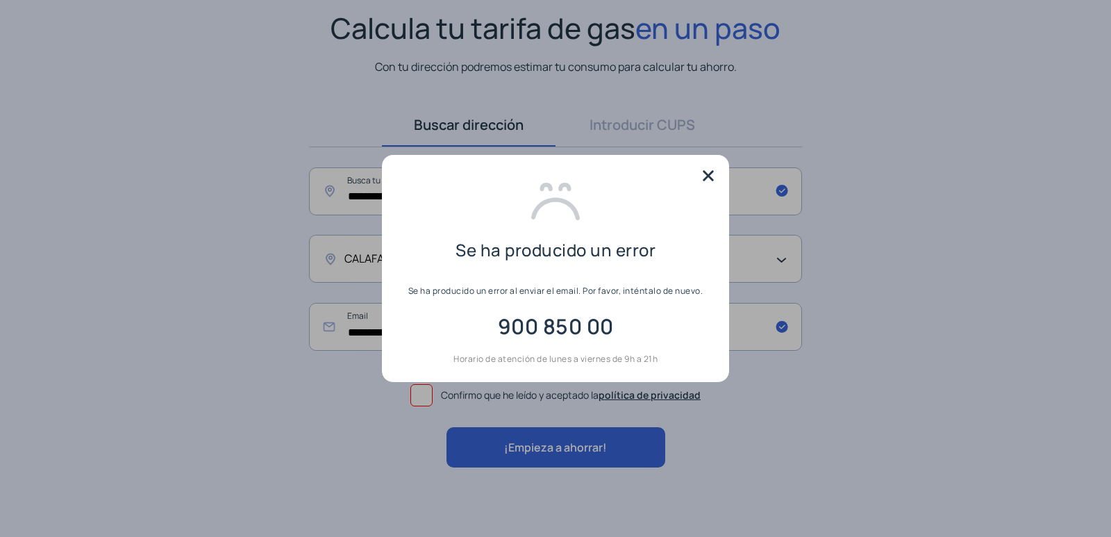
click at [156, 298] on div at bounding box center [555, 268] width 1111 height 537
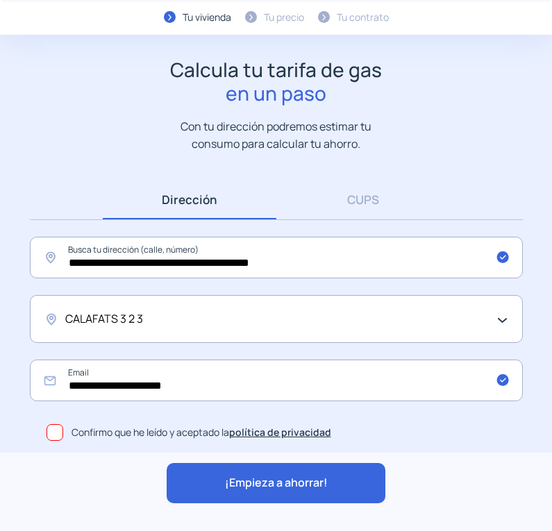
scroll to position [53, 0]
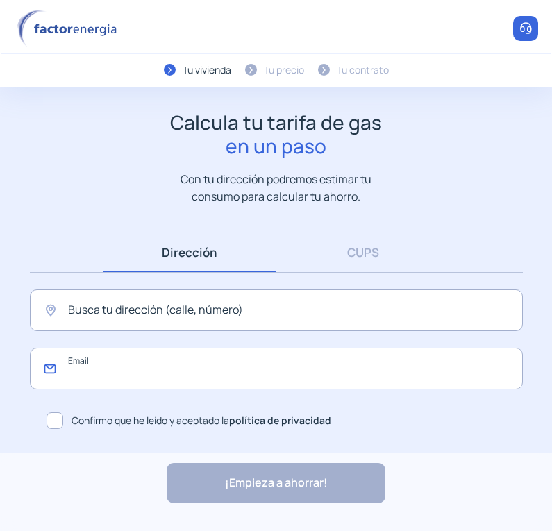
click at [188, 376] on input "email" at bounding box center [276, 369] width 493 height 42
paste input "**********"
type input "**********"
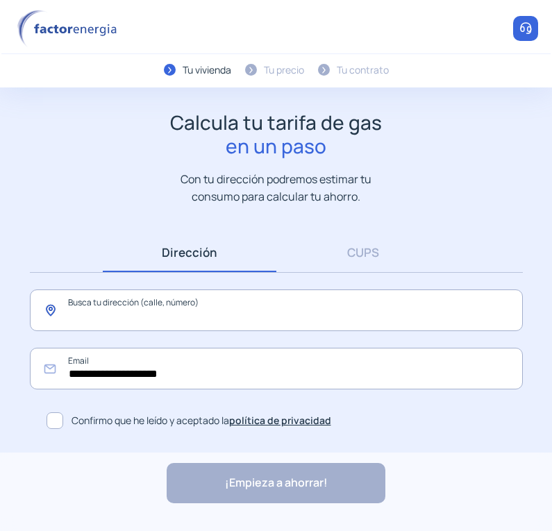
click at [195, 319] on input "text" at bounding box center [276, 311] width 493 height 42
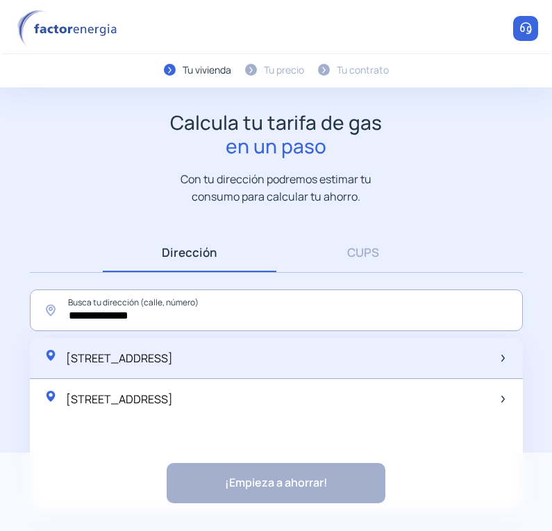
click at [173, 365] on span "[STREET_ADDRESS]" at bounding box center [119, 358] width 107 height 15
type input "**********"
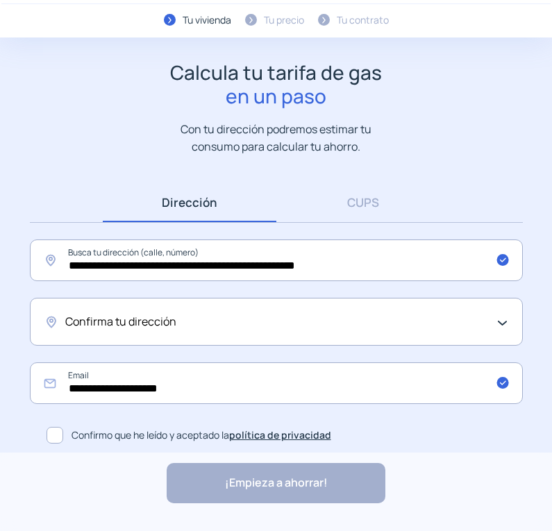
scroll to position [53, 0]
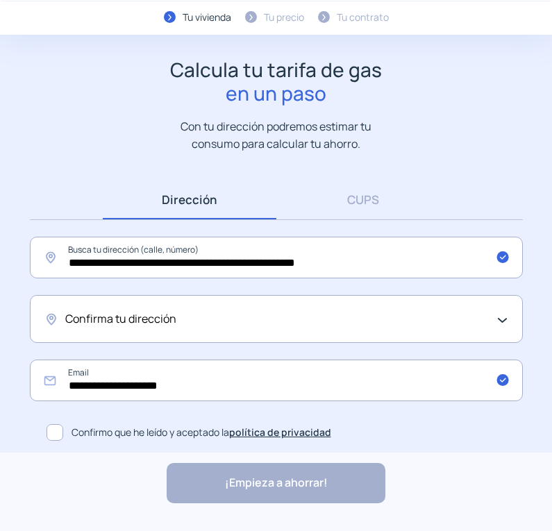
click at [147, 316] on span "Confirma tu dirección" at bounding box center [120, 319] width 111 height 18
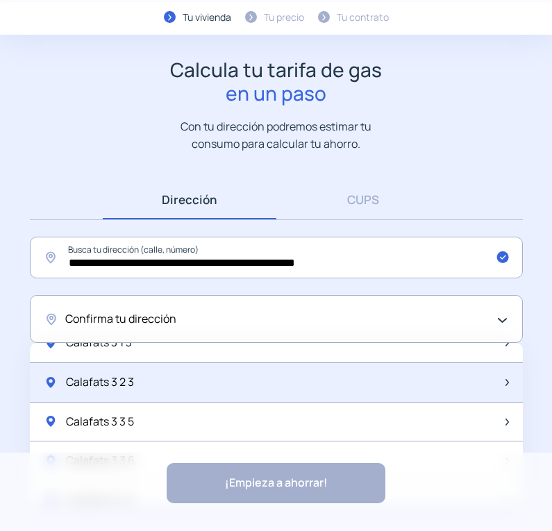
scroll to position [0, 0]
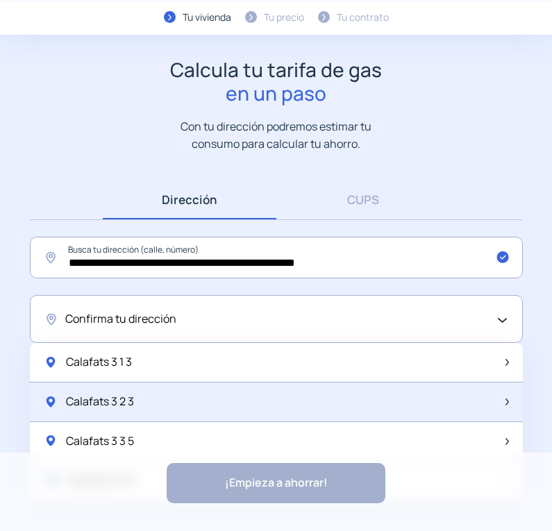
click at [156, 403] on div "Calafats 3 2 3" at bounding box center [276, 403] width 493 height 40
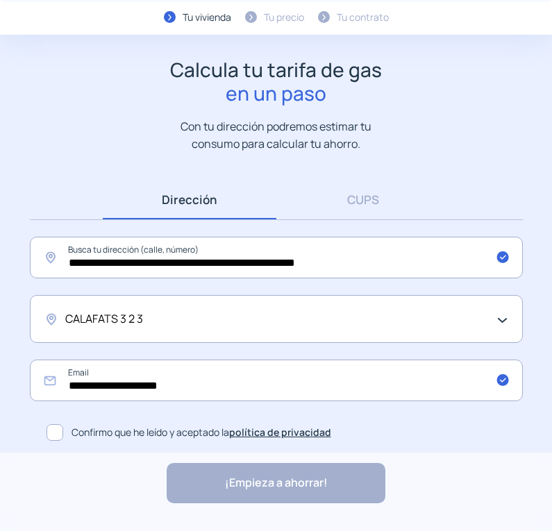
click at [59, 430] on span at bounding box center [55, 432] width 17 height 17
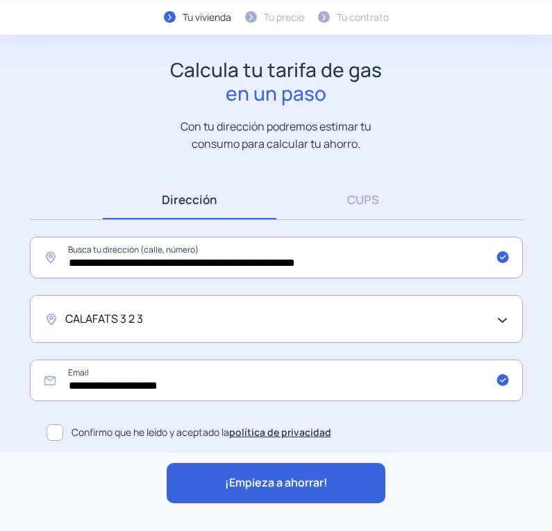
click at [299, 496] on div "¡Empieza a ahorrar!" at bounding box center [276, 483] width 219 height 40
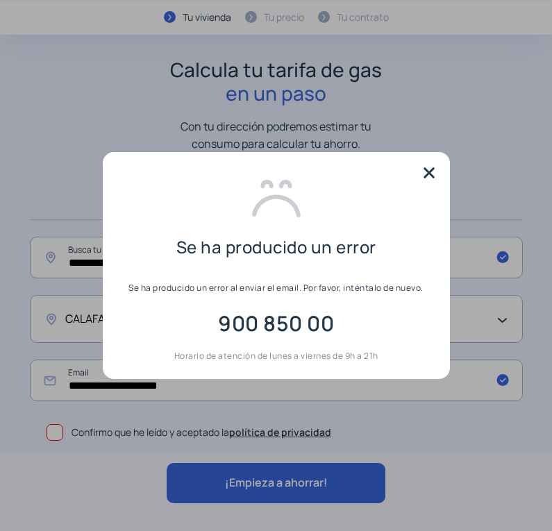
click at [427, 174] on img at bounding box center [429, 172] width 21 height 21
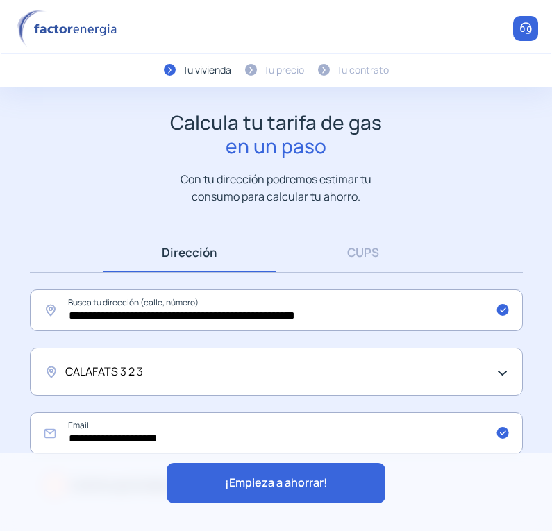
scroll to position [53, 0]
